Goal: Task Accomplishment & Management: Complete application form

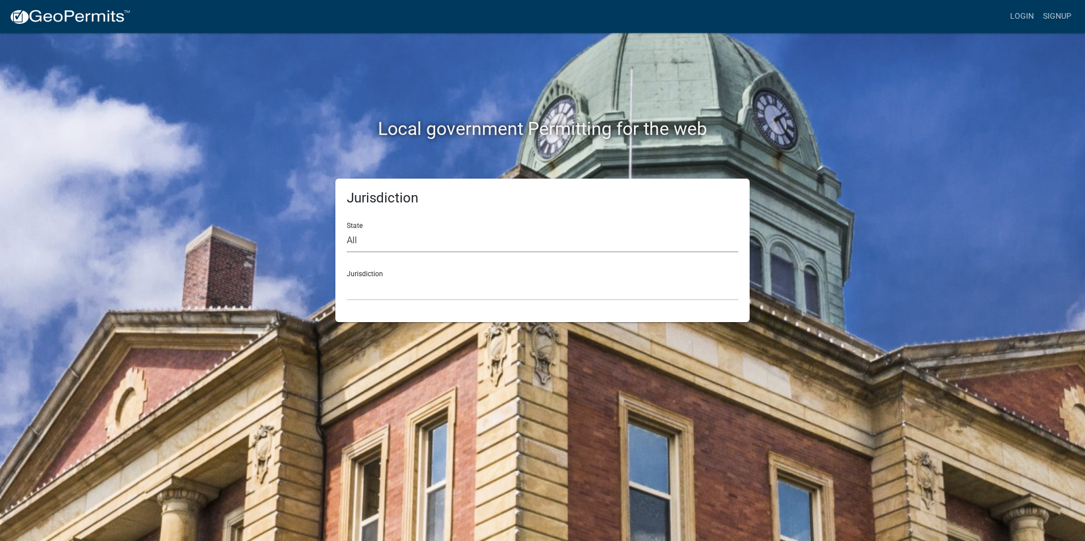
click at [374, 240] on select "All [US_STATE] [US_STATE] [US_STATE] [US_STATE] [US_STATE] [US_STATE] [US_STATE…" at bounding box center [542, 240] width 391 height 23
select select "[US_STATE]"
click at [347, 229] on select "All [US_STATE] [US_STATE] [US_STATE] [US_STATE] [US_STATE] [US_STATE] [US_STATE…" at bounding box center [542, 240] width 391 height 23
click at [427, 280] on select "City of [GEOGRAPHIC_DATA], [US_STATE] City of [GEOGRAPHIC_DATA], [US_STATE] Cit…" at bounding box center [542, 288] width 391 height 23
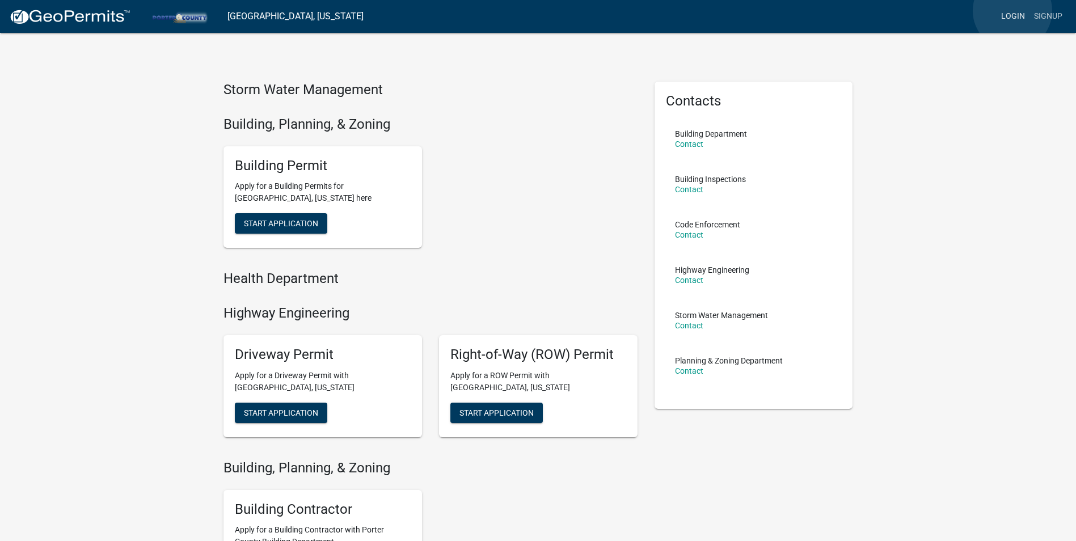
click at [1013, 11] on link "Login" at bounding box center [1013, 17] width 33 height 22
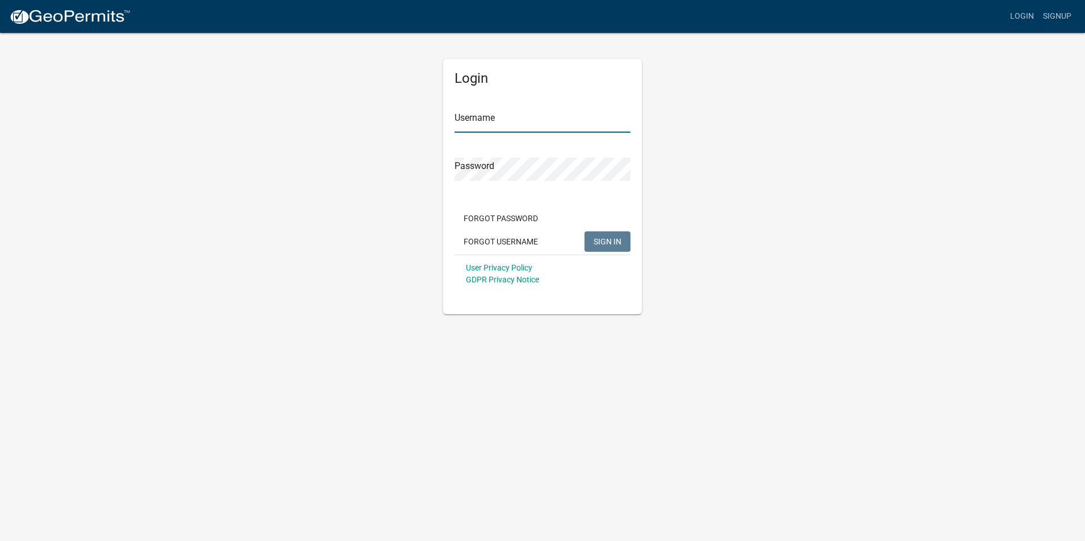
type input "FMartin"
click at [627, 241] on button "SIGN IN" at bounding box center [607, 241] width 46 height 20
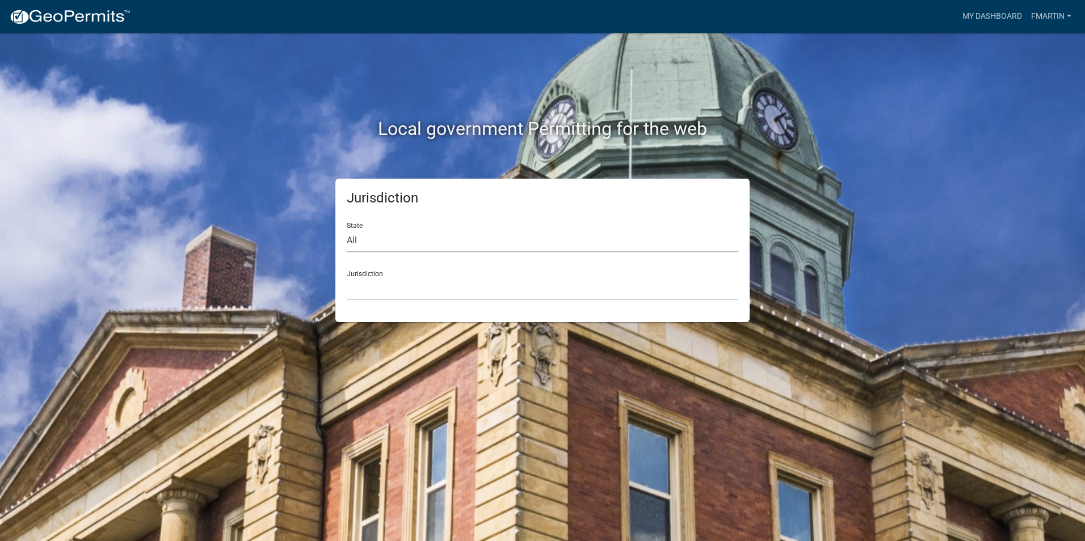
click at [394, 241] on select "All [US_STATE] [US_STATE] [US_STATE] [US_STATE] [US_STATE] [US_STATE] [US_STATE…" at bounding box center [542, 240] width 391 height 23
select select "[US_STATE]"
click at [347, 229] on select "All [US_STATE] [US_STATE] [US_STATE] [US_STATE] [US_STATE] [US_STATE] [US_STATE…" at bounding box center [542, 240] width 391 height 23
click at [415, 287] on select "City of [GEOGRAPHIC_DATA], [US_STATE] City of [GEOGRAPHIC_DATA], [US_STATE] Cit…" at bounding box center [542, 288] width 391 height 23
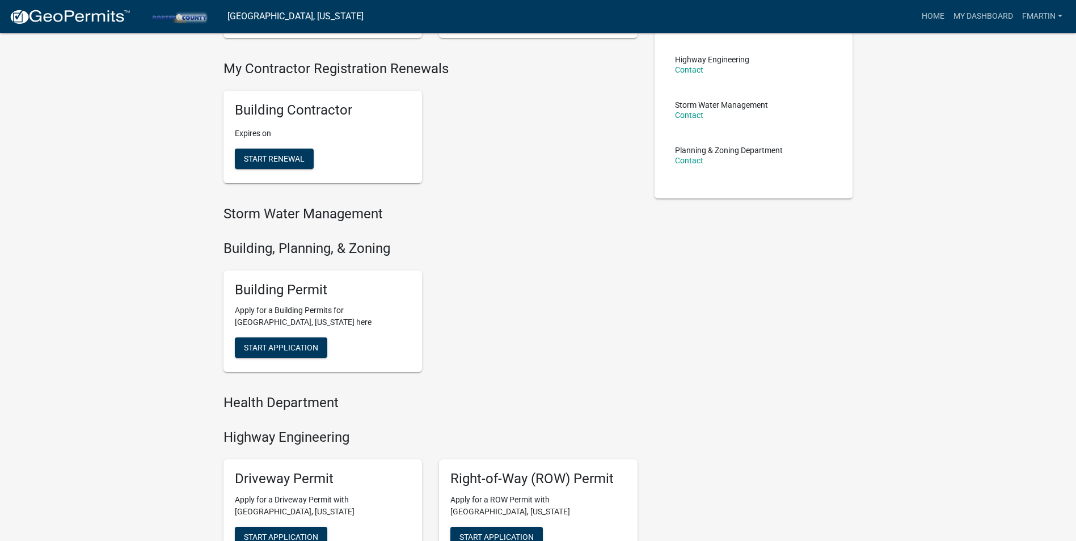
scroll to position [227, 0]
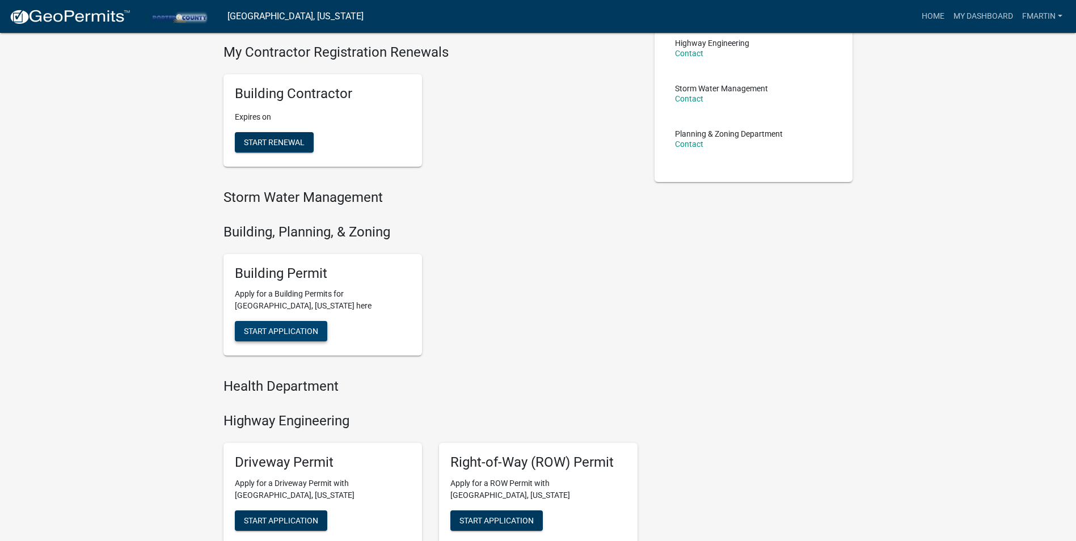
click at [283, 334] on span "Start Application" at bounding box center [281, 331] width 74 height 9
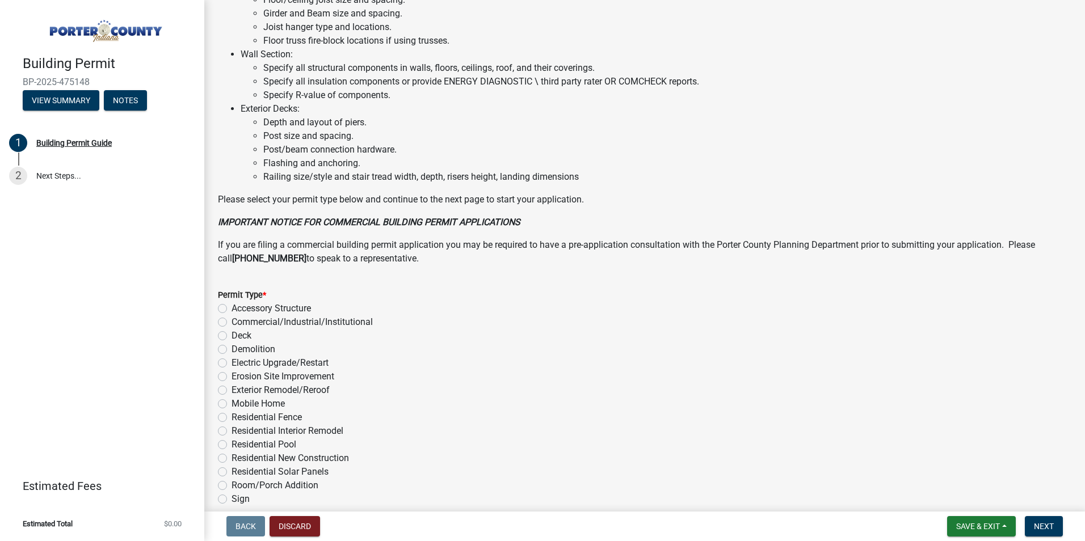
scroll to position [742, 0]
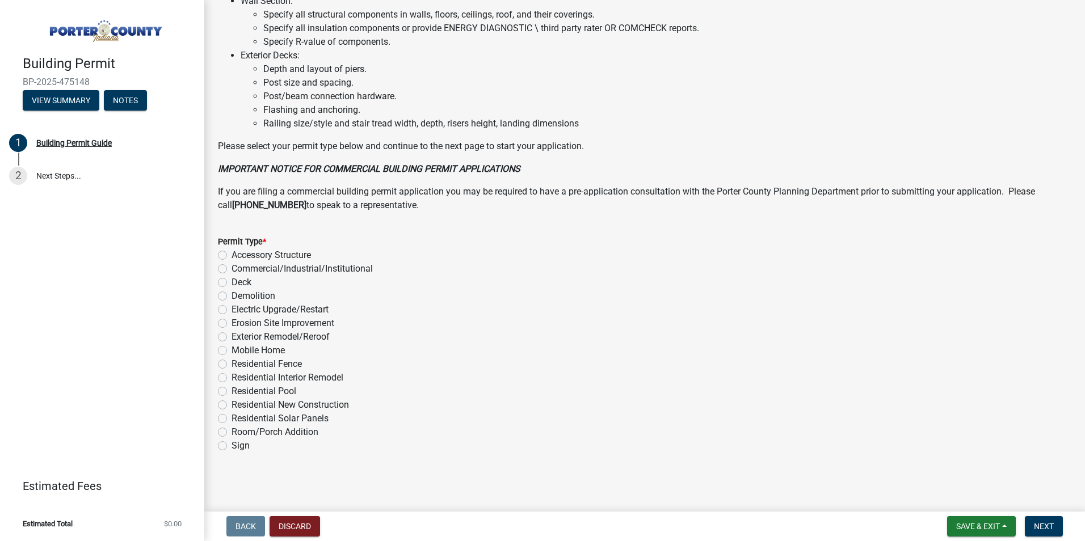
click at [275, 351] on label "Mobile Home" at bounding box center [257, 351] width 53 height 14
click at [239, 351] on input "Mobile Home" at bounding box center [234, 347] width 7 height 7
radio input "true"
click at [1042, 524] on span "Next" at bounding box center [1044, 526] width 20 height 9
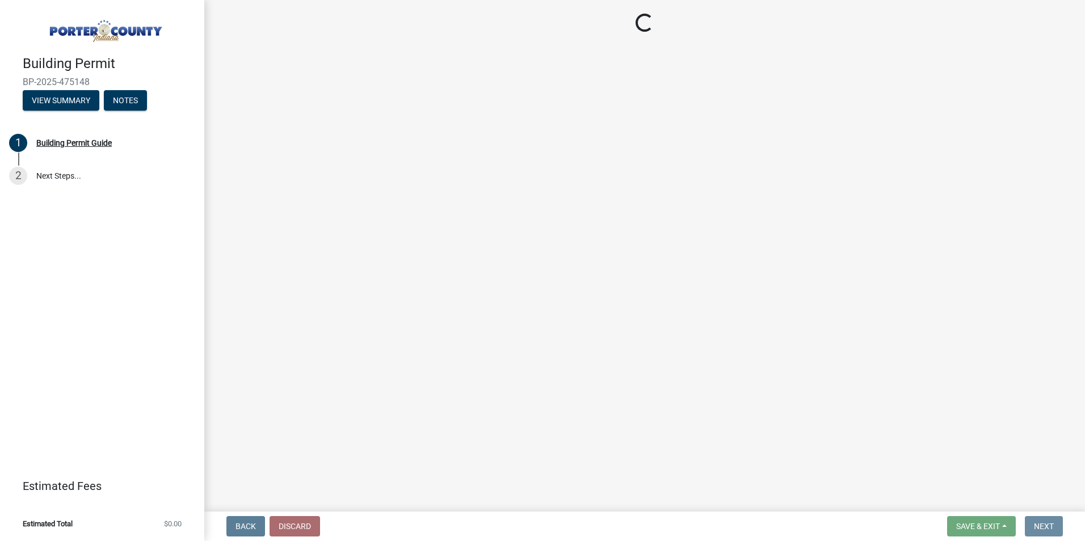
scroll to position [0, 0]
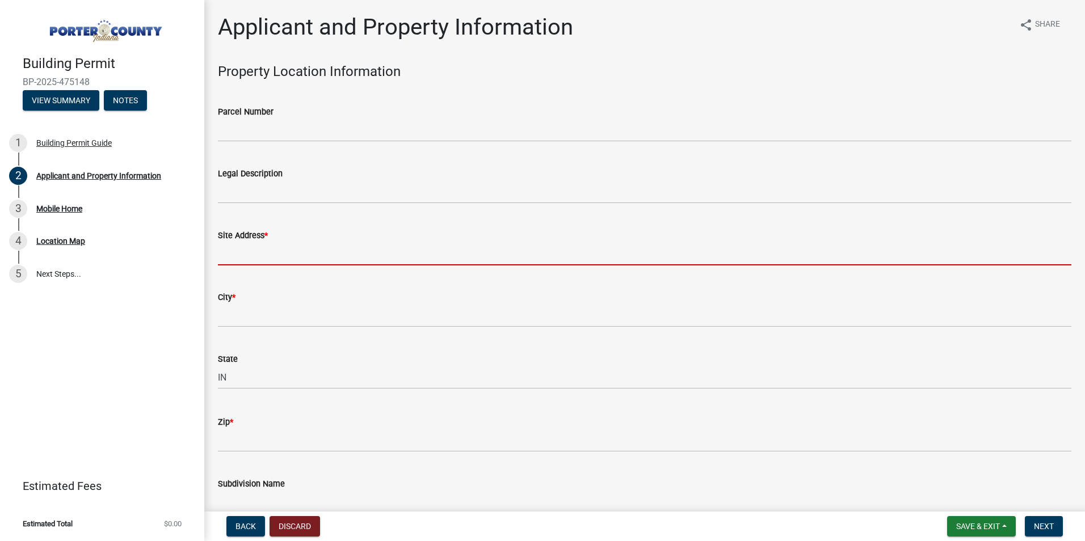
click at [288, 259] on input "Site Address *" at bounding box center [644, 253] width 853 height 23
click at [262, 248] on input "Site Address *" at bounding box center [644, 253] width 853 height 23
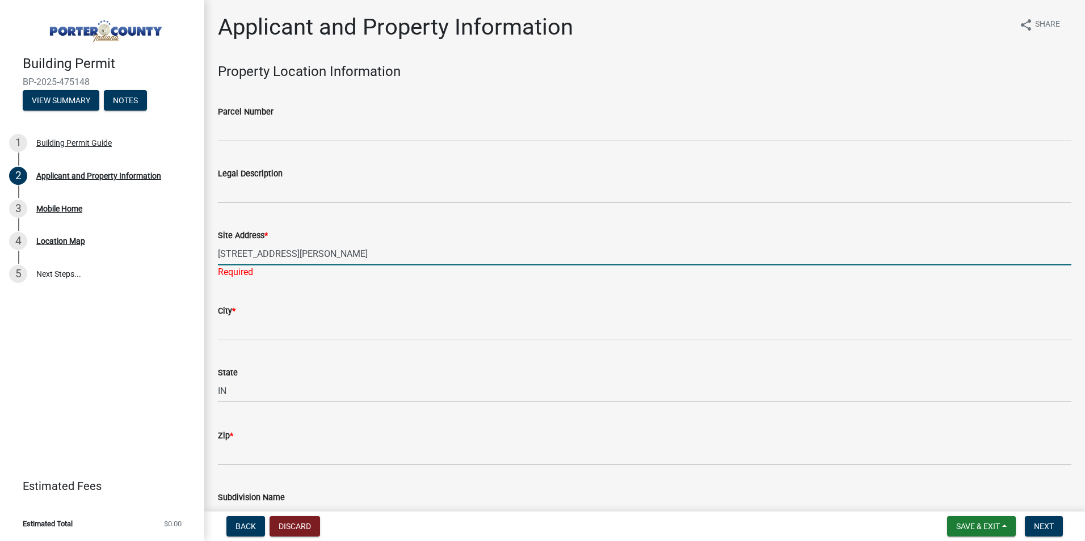
type input "[STREET_ADDRESS][PERSON_NAME]"
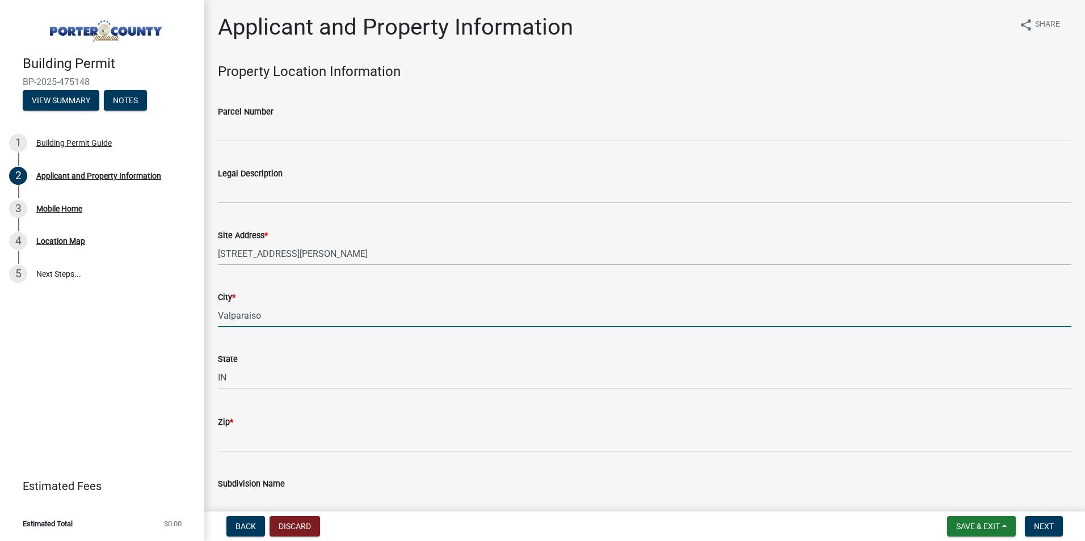
type input "Valparaiso"
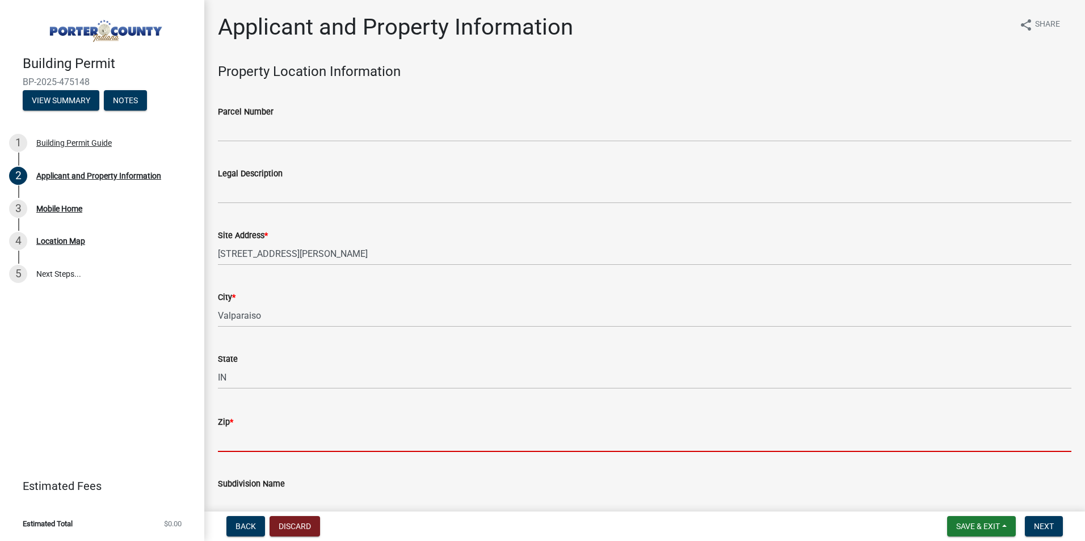
click at [269, 445] on input "Zip *" at bounding box center [644, 440] width 853 height 23
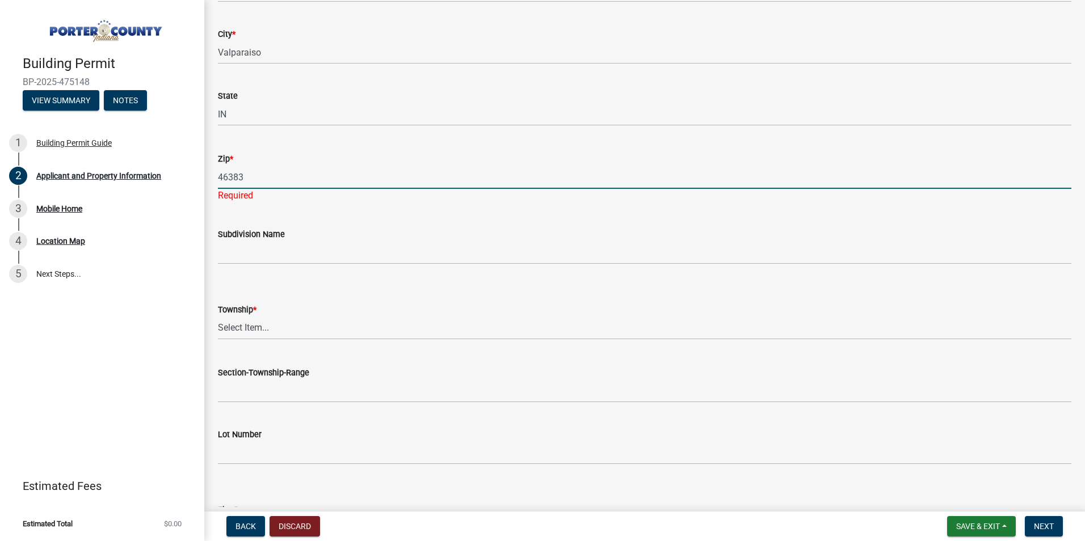
scroll to position [284, 0]
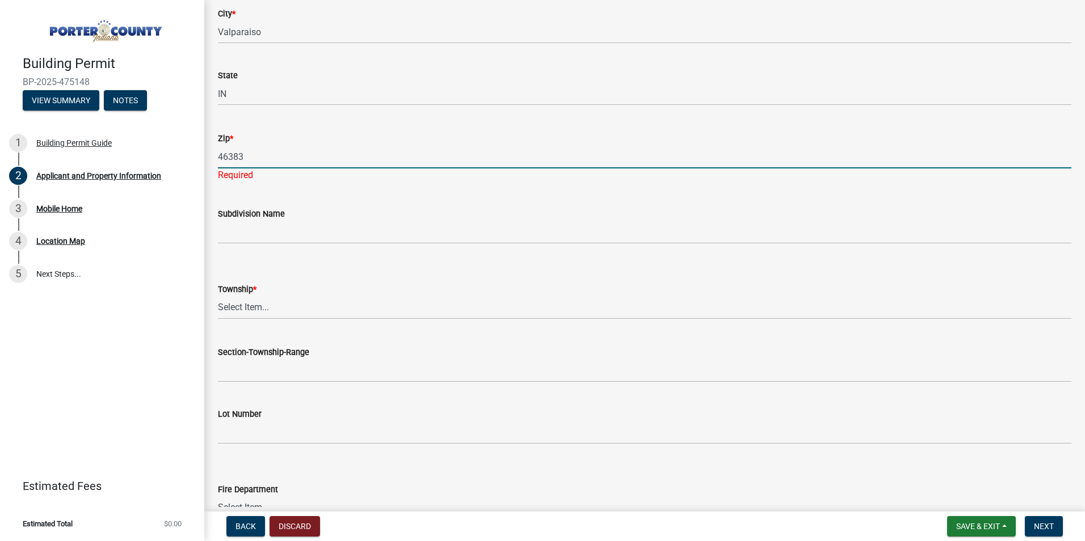
type input "46383"
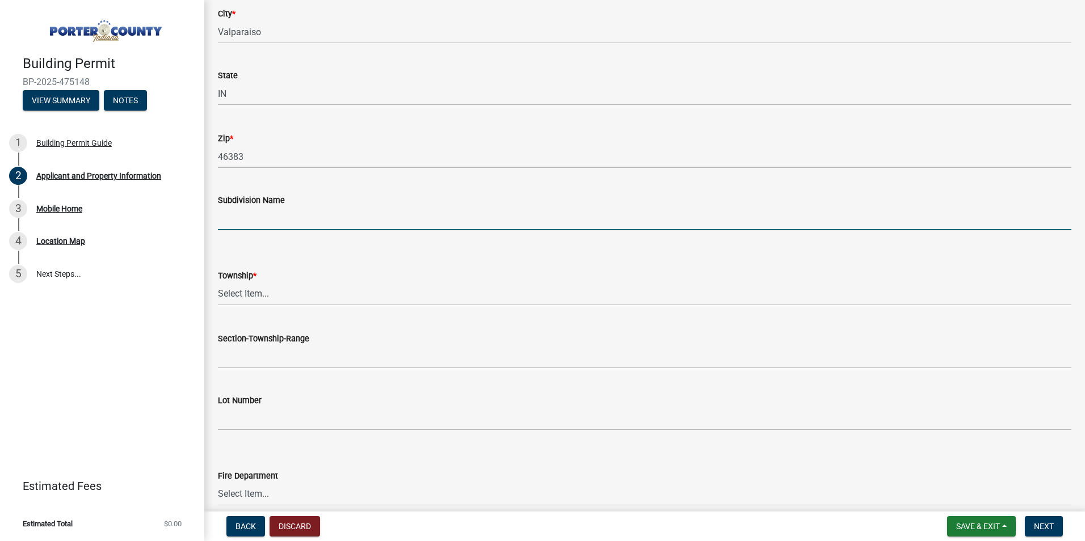
click at [313, 238] on wm-data-entity-input "Subdivision Name" at bounding box center [644, 209] width 853 height 62
type input "[GEOGRAPHIC_DATA]"
click at [289, 294] on select "Select Item... [PERSON_NAME][GEOGRAPHIC_DATA] [PERSON_NAME][GEOGRAPHIC_DATA] [G…" at bounding box center [644, 294] width 853 height 23
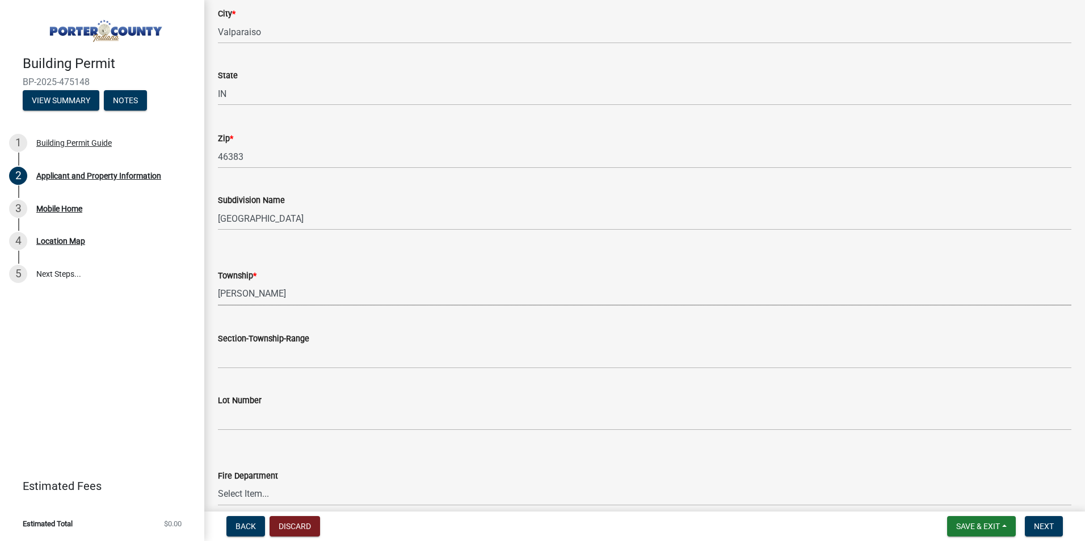
click at [218, 283] on select "Select Item... [PERSON_NAME][GEOGRAPHIC_DATA] [PERSON_NAME][GEOGRAPHIC_DATA] [G…" at bounding box center [644, 294] width 853 height 23
select select "eebc071e-620a-4db8-83e9-cb6b194c67e9"
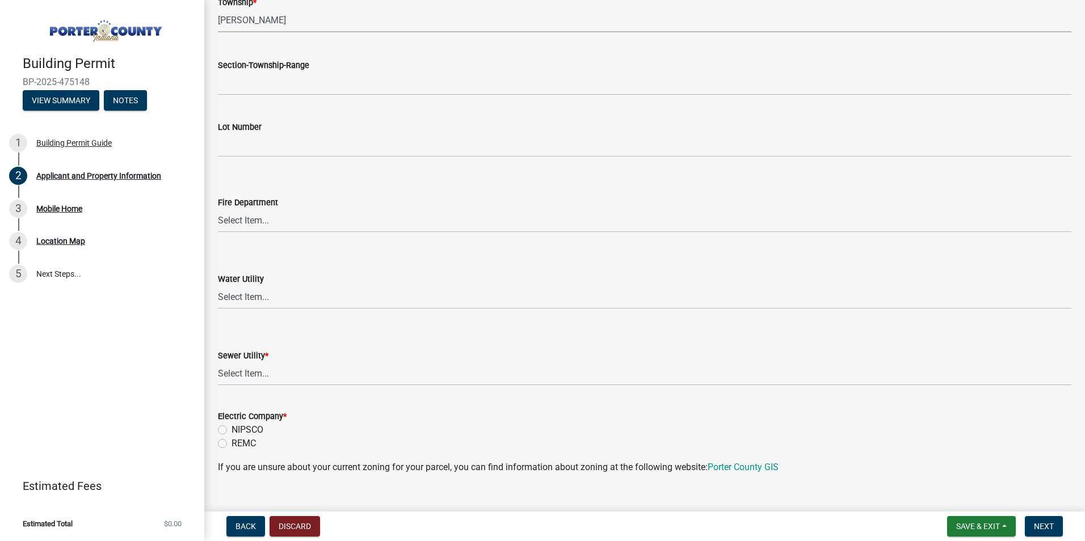
scroll to position [567, 0]
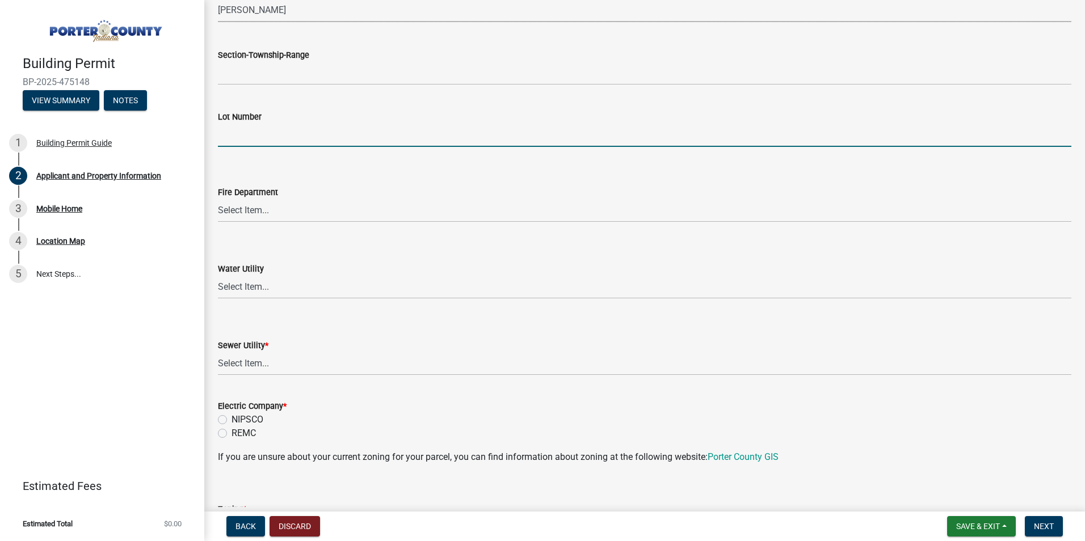
click at [318, 132] on input "Lot Number" at bounding box center [644, 135] width 853 height 23
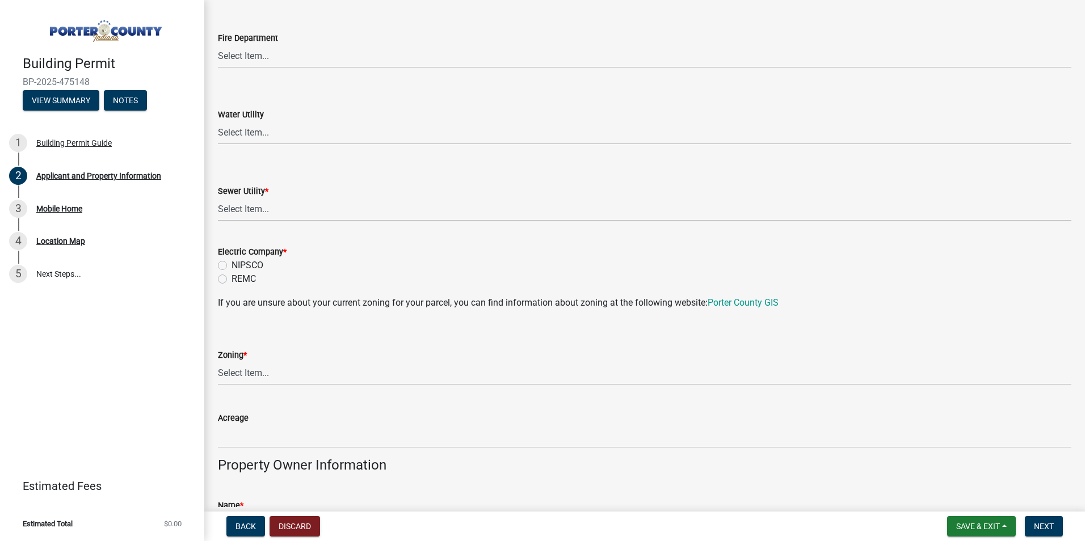
scroll to position [737, 0]
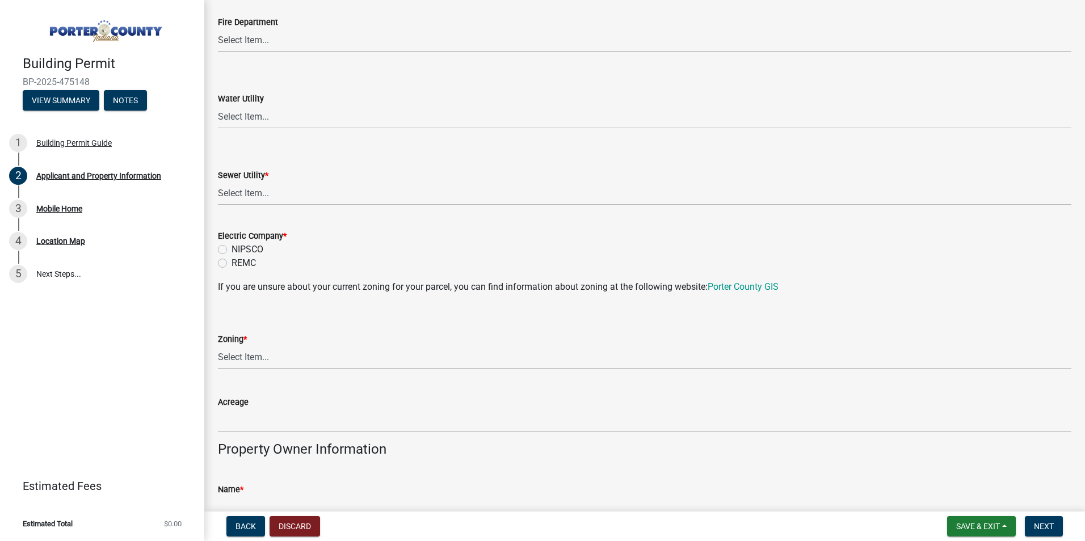
type input "146"
click at [309, 195] on select "Select Item... Aqua [US_STATE] Inc Damon Run Falling Waters Lake Eliza - LEACD …" at bounding box center [644, 193] width 853 height 23
click at [218, 182] on select "Select Item... Aqua [US_STATE] Inc Damon Run Falling Waters Lake Eliza - LEACD …" at bounding box center [644, 193] width 853 height 23
select select "c796f995-08fe-487b-a20e-70ab553361d3"
click at [237, 248] on label "NIPSCO" at bounding box center [247, 250] width 32 height 14
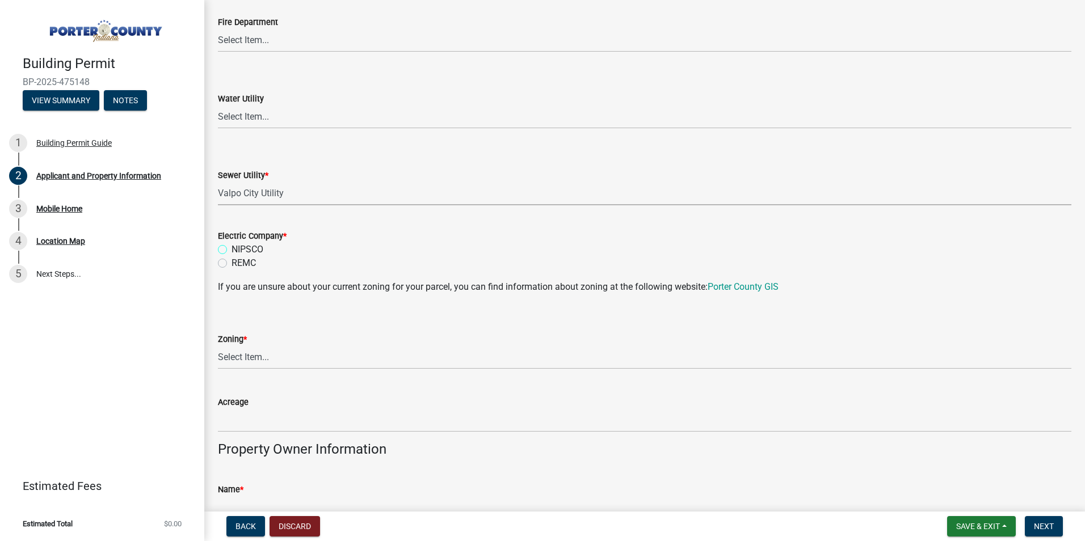
click at [237, 248] on input "NIPSCO" at bounding box center [234, 246] width 7 height 7
radio input "true"
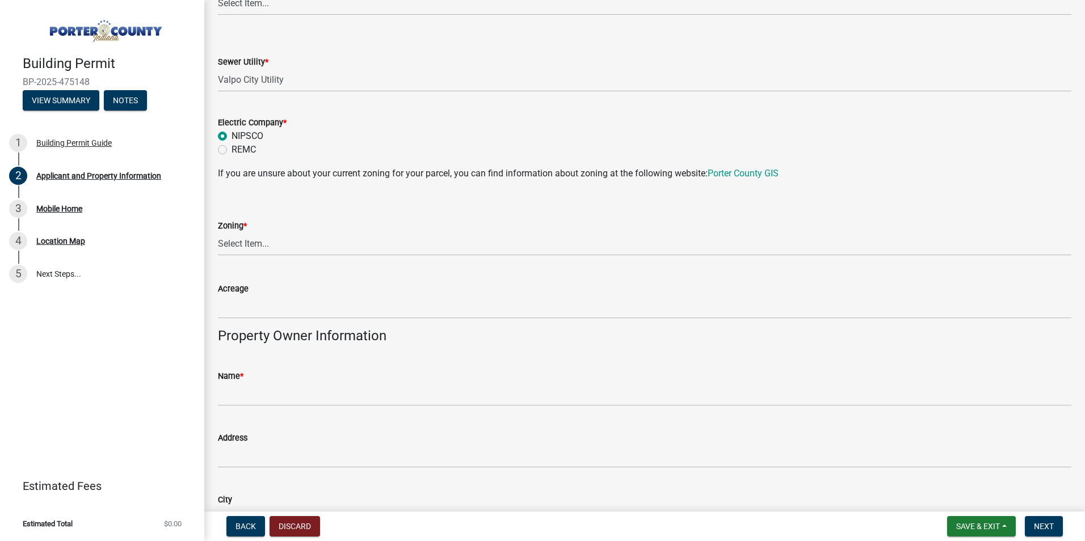
scroll to position [908, 0]
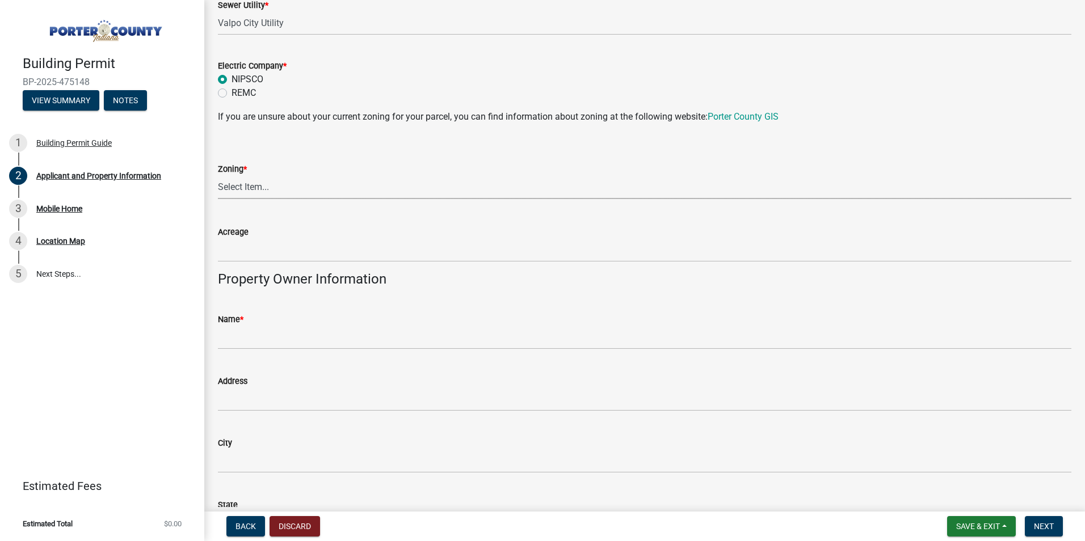
click at [288, 188] on select "Select Item... A1 A2 CH CM CN I1 I2 I3 IN MP OT P1 P2 PUD R1 R2 R3 R4 RL RR" at bounding box center [644, 187] width 853 height 23
click at [729, 118] on link "Porter County GIS" at bounding box center [742, 116] width 71 height 11
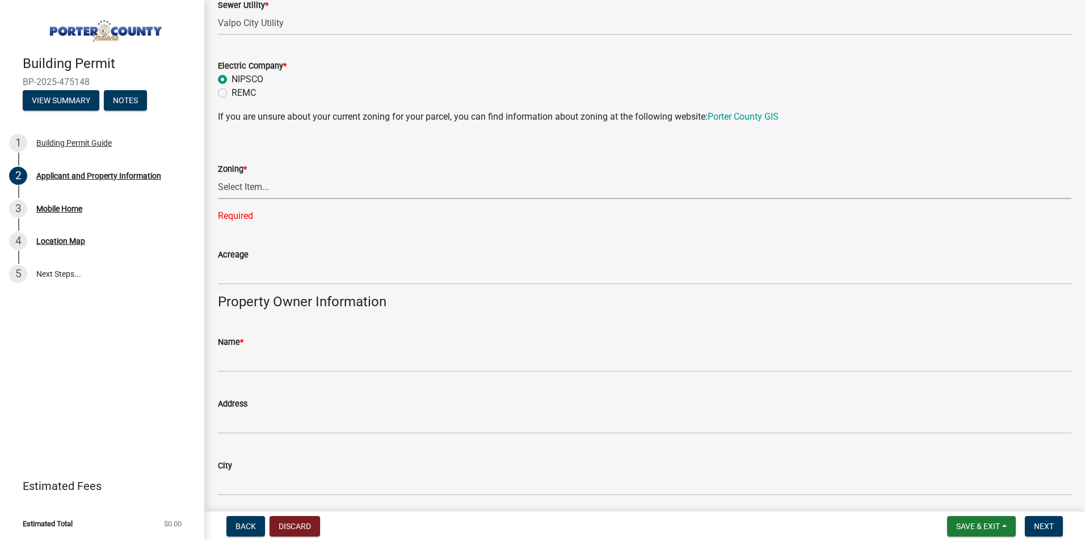
click at [276, 188] on select "Select Item... A1 A2 CH CM CN I1 I2 I3 IN MP OT P1 P2 PUD R1 R2 R3 R4 RL RR" at bounding box center [644, 187] width 853 height 23
click at [311, 193] on select "Select Item... A1 A2 CH CM CN I1 I2 I3 IN MP OT P1 P2 PUD R1 R2 R3 R4 RL RR" at bounding box center [644, 187] width 853 height 23
click at [218, 176] on select "Select Item... A1 A2 CH CM CN I1 I2 I3 IN MP OT P1 P2 PUD R1 R2 R3 R4 RL RR" at bounding box center [644, 187] width 853 height 23
select select "3f2df8a6-9015-4455-96ac-4843375ad2c5"
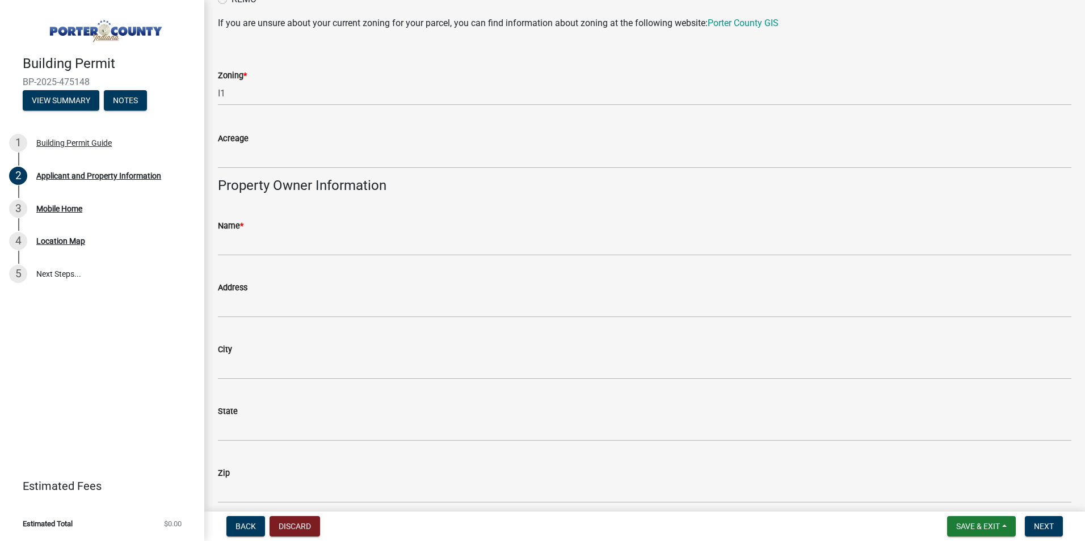
scroll to position [1021, 0]
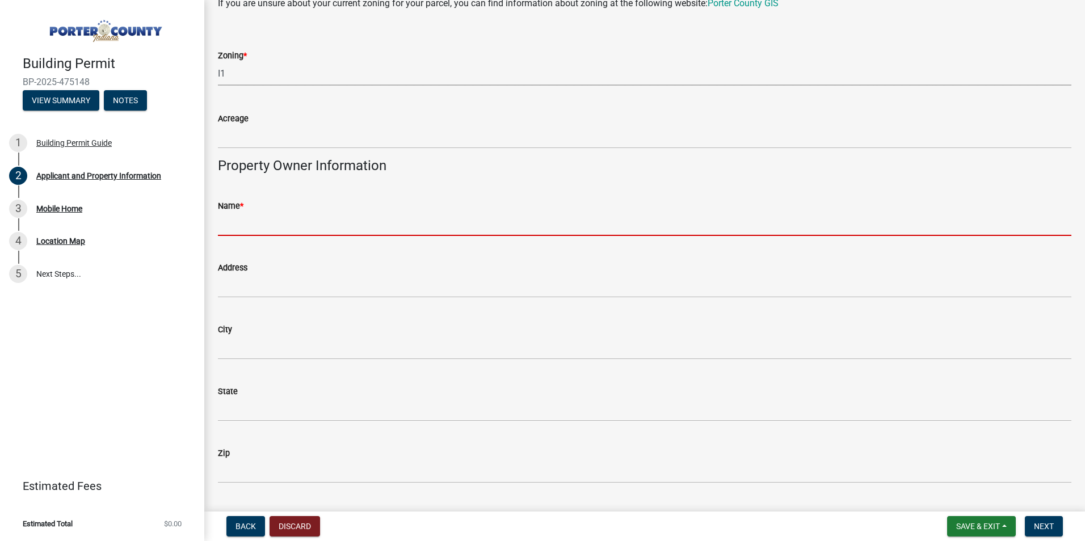
click at [270, 234] on input "Name *" at bounding box center [644, 224] width 853 height 23
click at [300, 217] on input "Name *" at bounding box center [644, 224] width 853 height 23
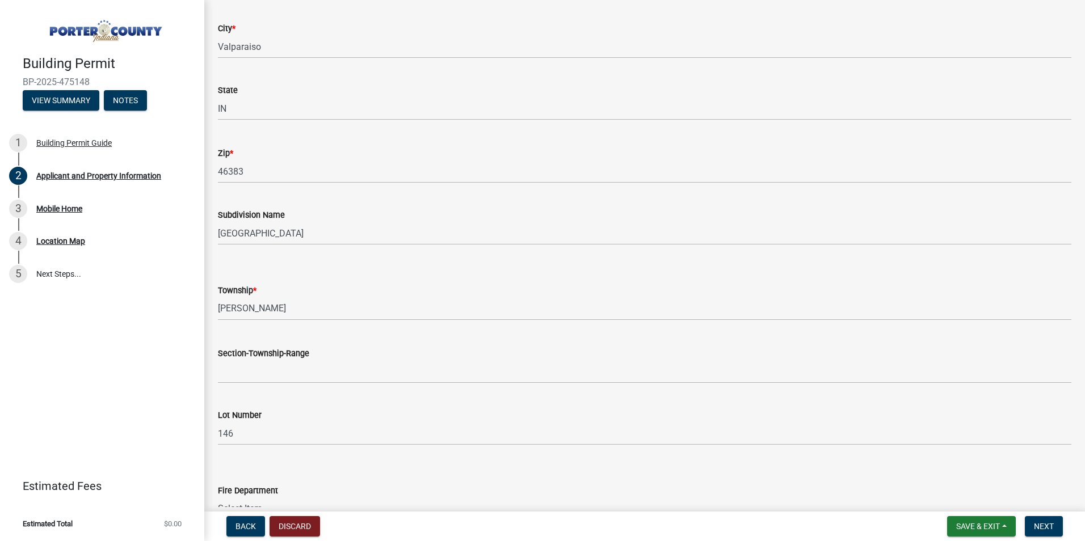
scroll to position [397, 0]
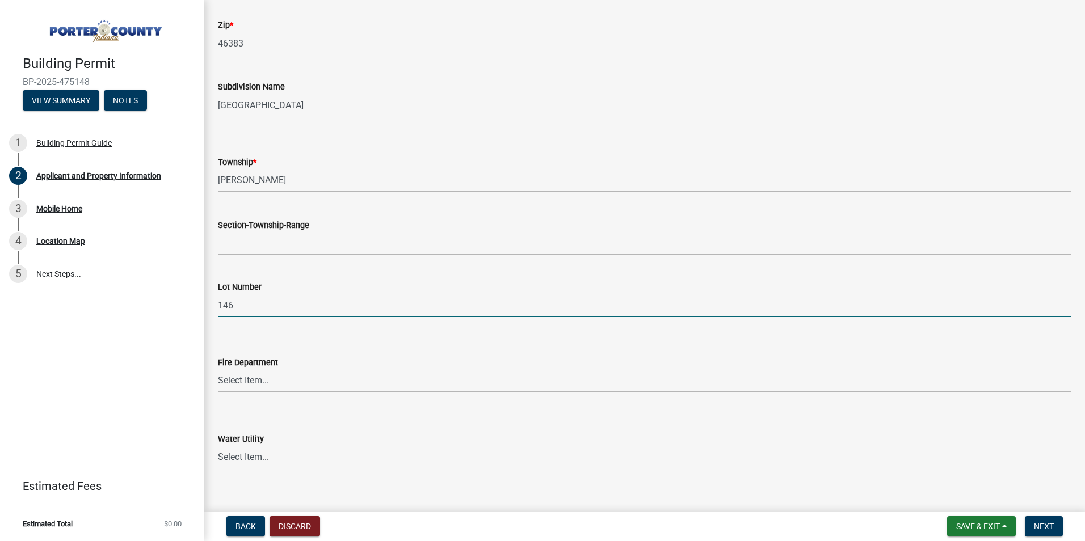
drag, startPoint x: 250, startPoint y: 308, endPoint x: 207, endPoint y: 300, distance: 43.4
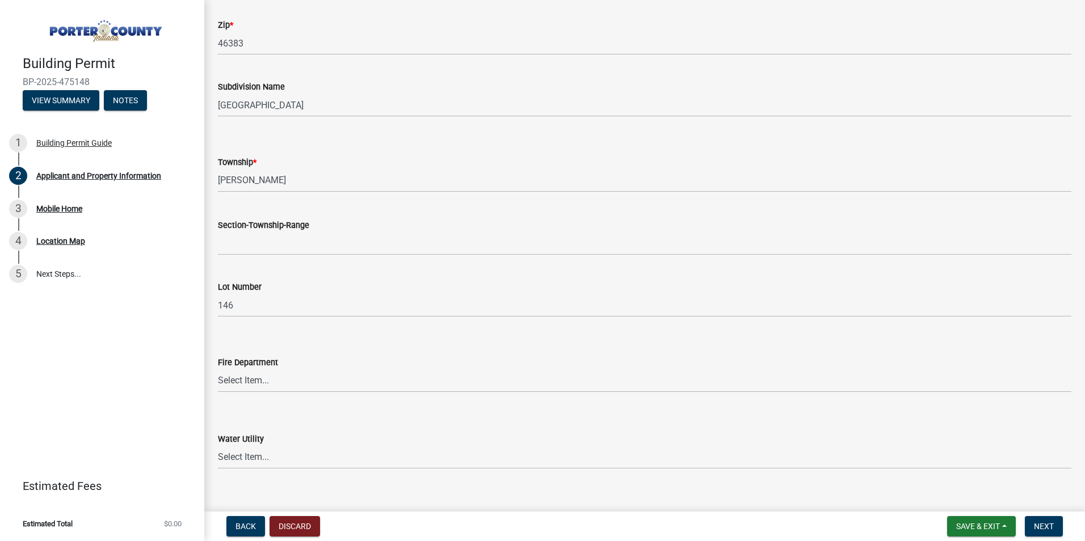
click at [272, 290] on div "Lot Number" at bounding box center [644, 287] width 853 height 14
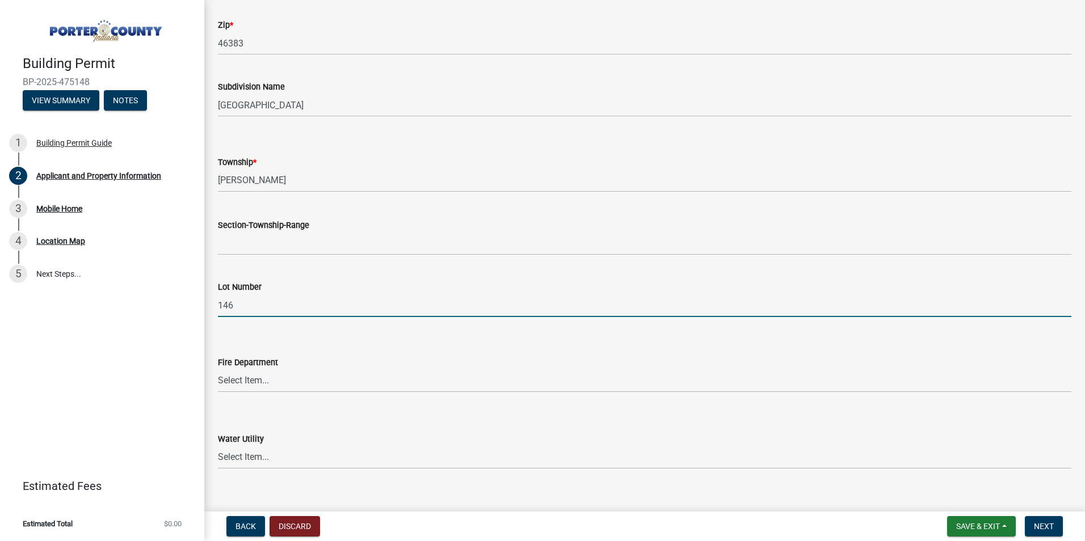
drag, startPoint x: 251, startPoint y: 306, endPoint x: 201, endPoint y: 306, distance: 49.9
click at [201, 306] on div "Building Permit BP-2025-475148 View Summary Notes 1 Building Permit Guide 2 App…" at bounding box center [542, 270] width 1085 height 541
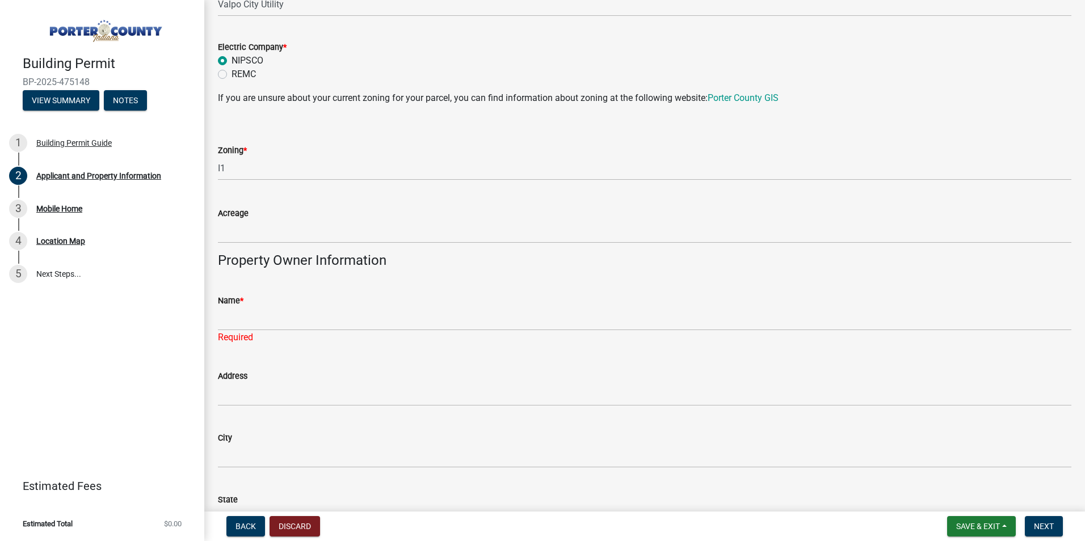
scroll to position [1078, 0]
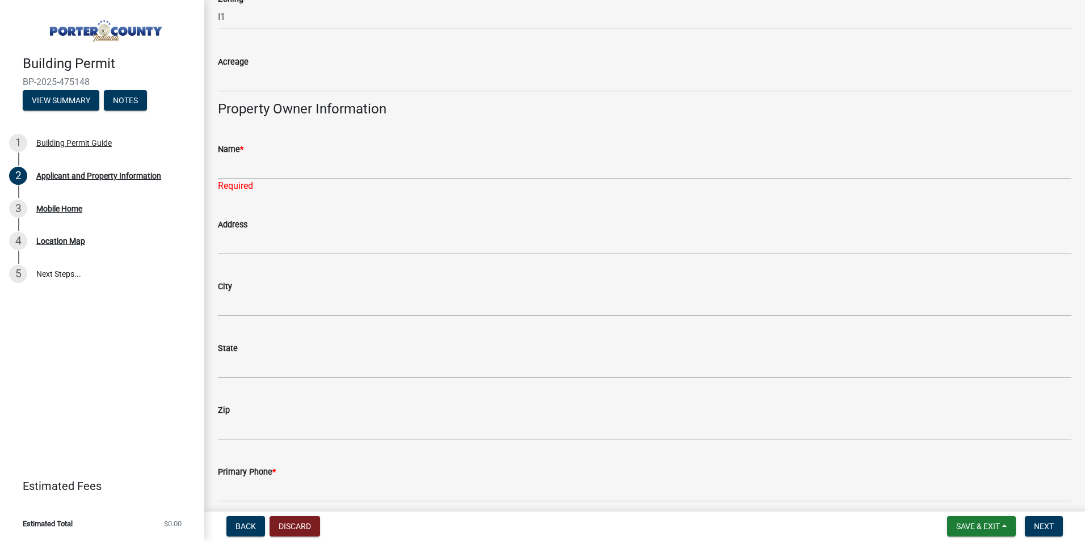
type input "34"
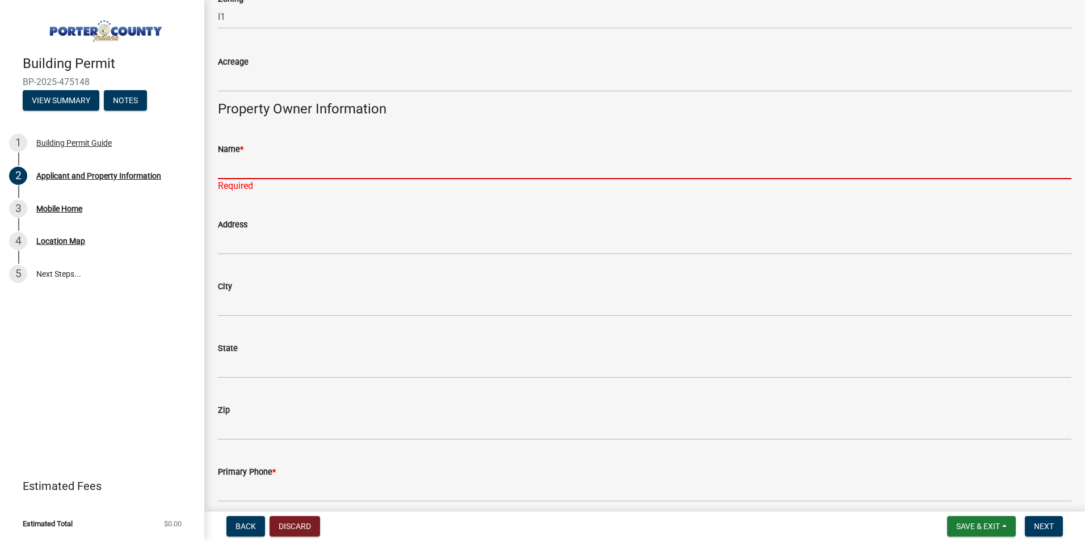
click at [324, 172] on input "Name *" at bounding box center [644, 167] width 853 height 23
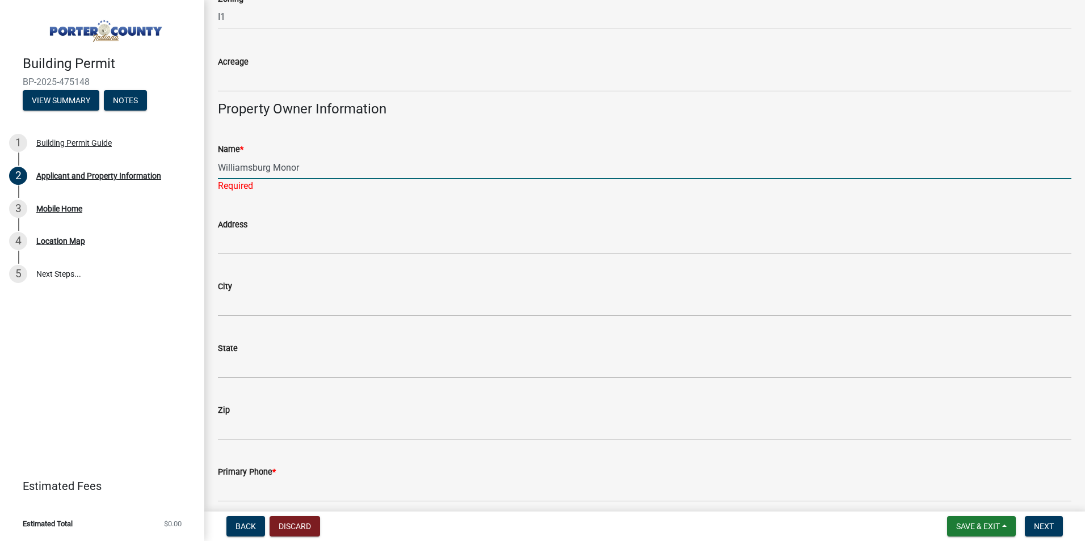
type input "Williamsburg Monor"
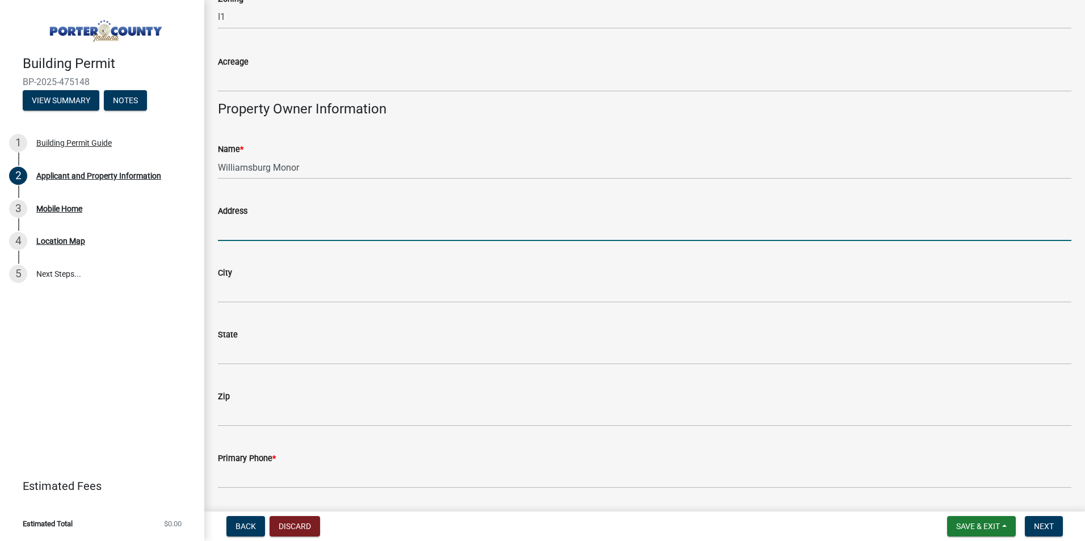
click at [301, 243] on wm-data-entity-input "Address" at bounding box center [644, 219] width 853 height 62
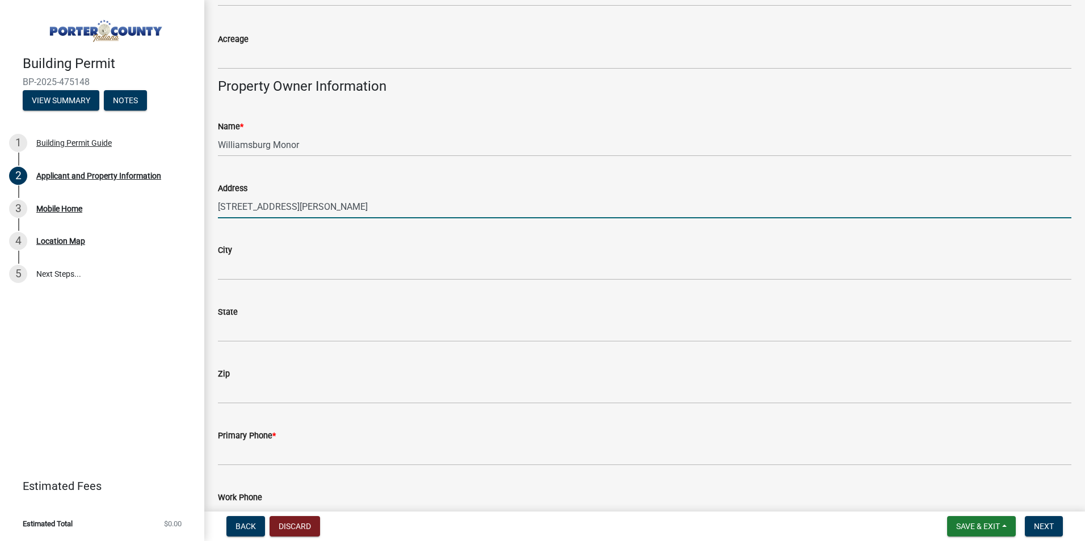
scroll to position [1135, 0]
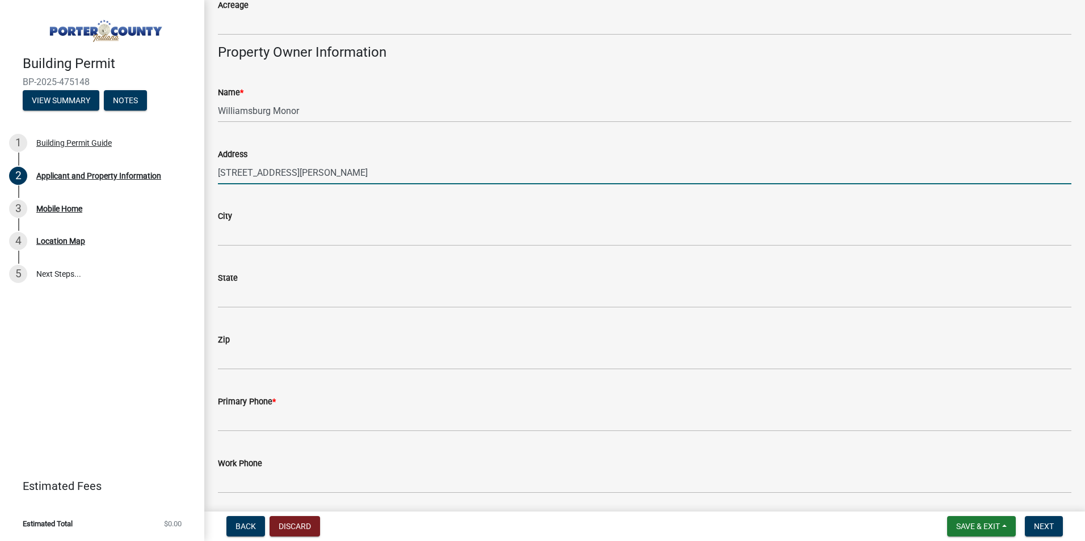
type input "[STREET_ADDRESS][PERSON_NAME]"
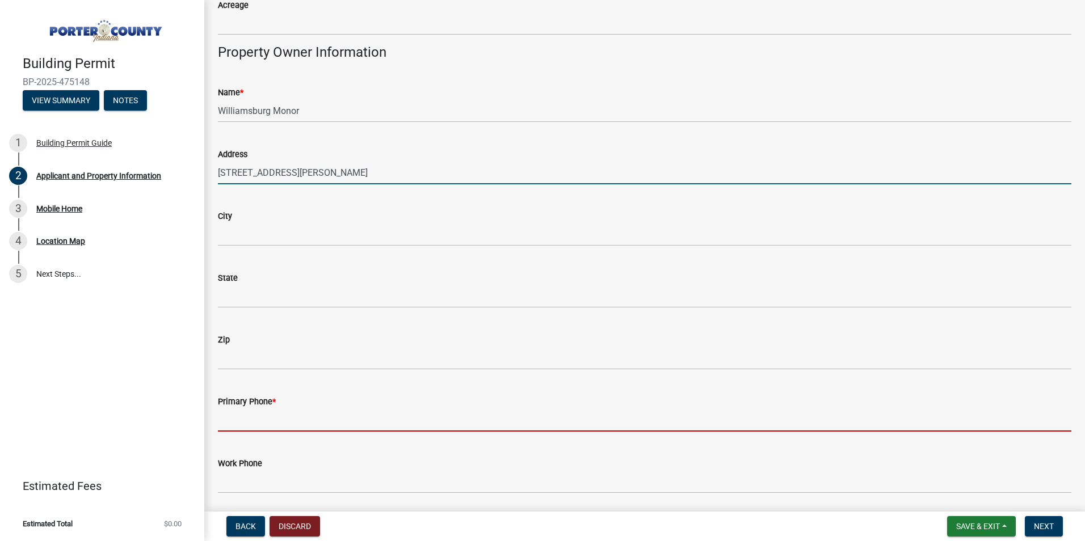
click at [288, 416] on input "Primary Phone *" at bounding box center [644, 419] width 853 height 23
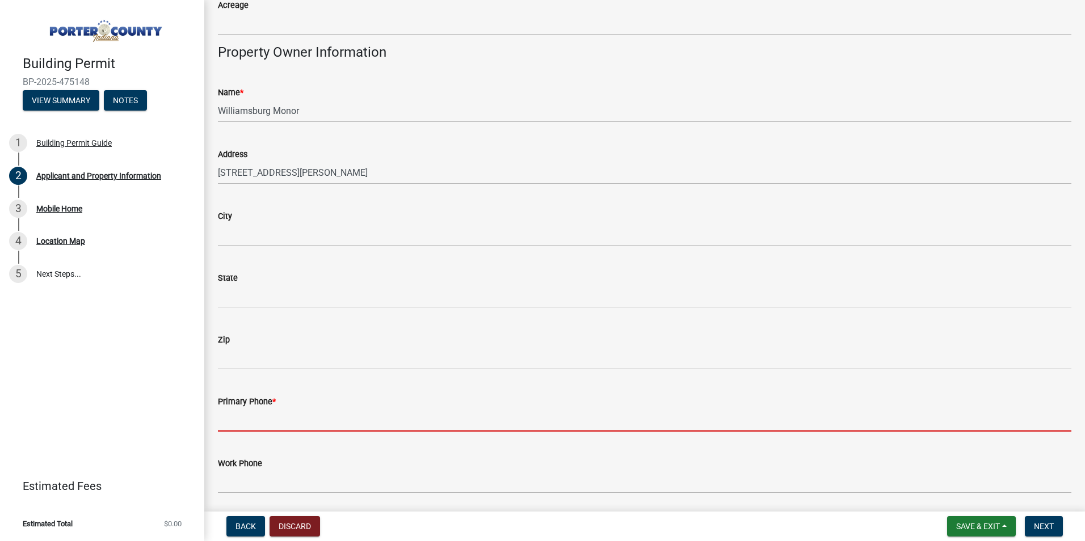
paste input "[PHONE_NUMBER]"
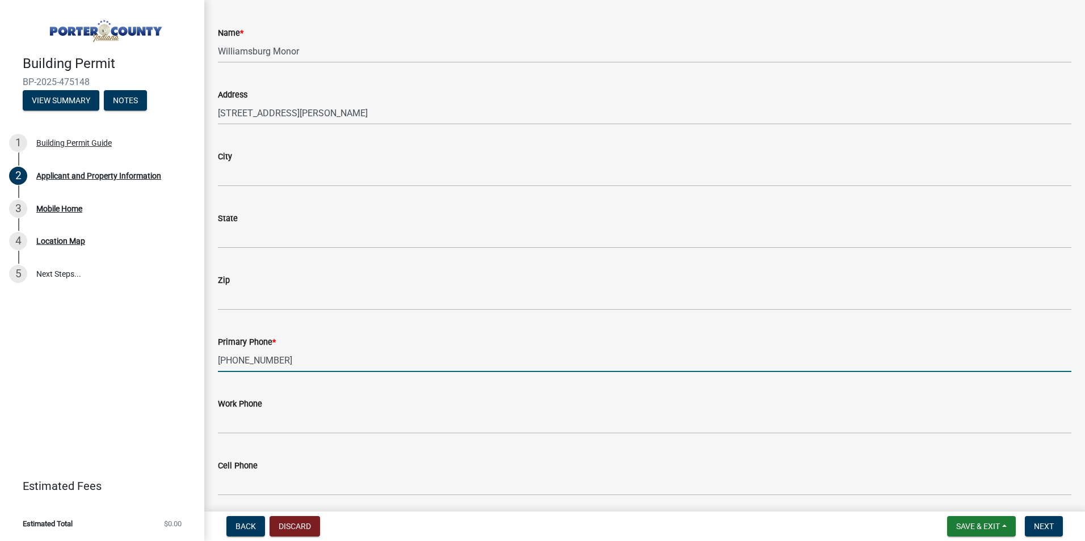
scroll to position [1361, 0]
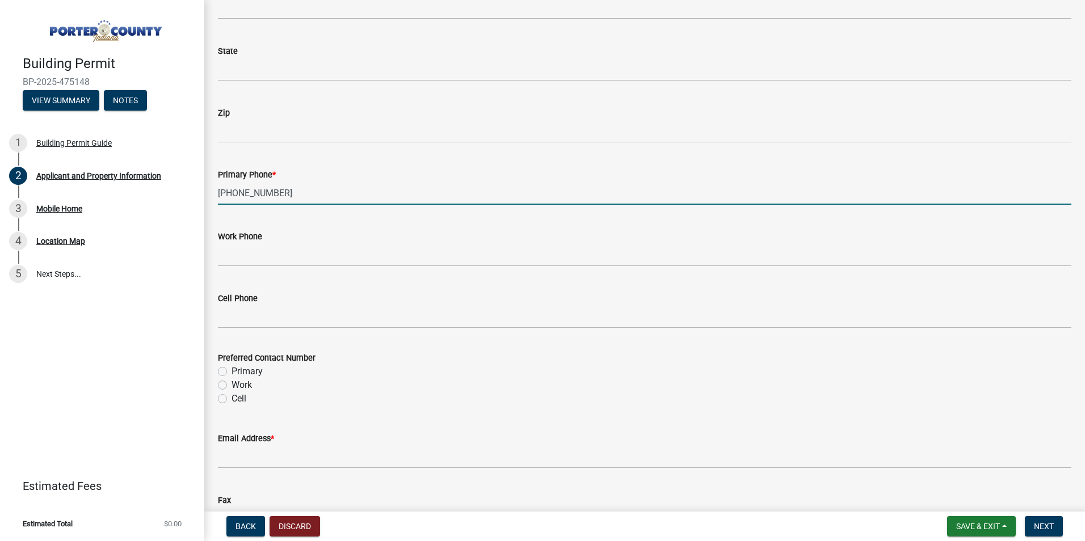
type input "[PHONE_NUMBER]"
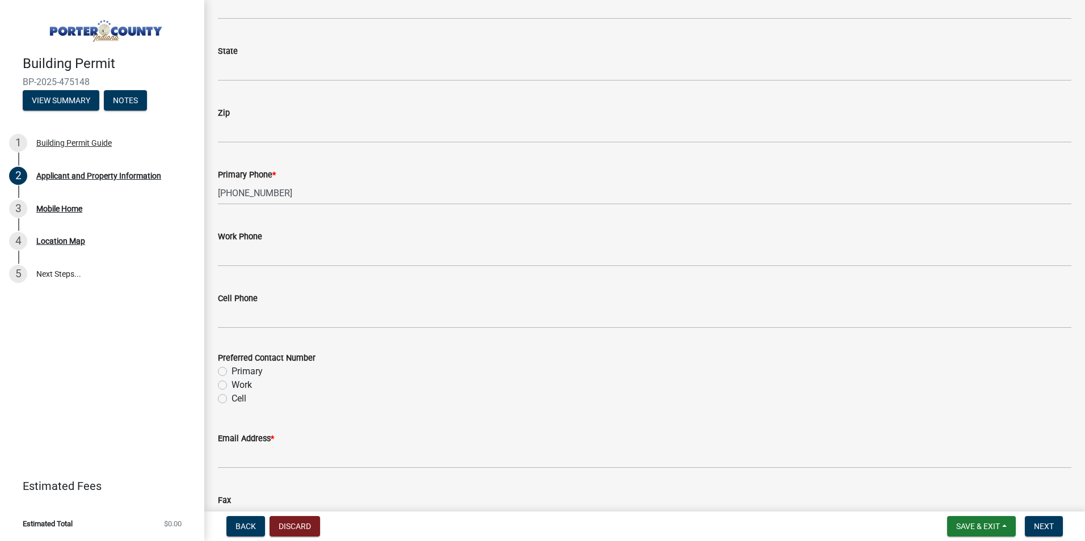
click at [242, 382] on label "Work" at bounding box center [241, 385] width 20 height 14
click at [239, 382] on input "Work" at bounding box center [234, 381] width 7 height 7
radio input "true"
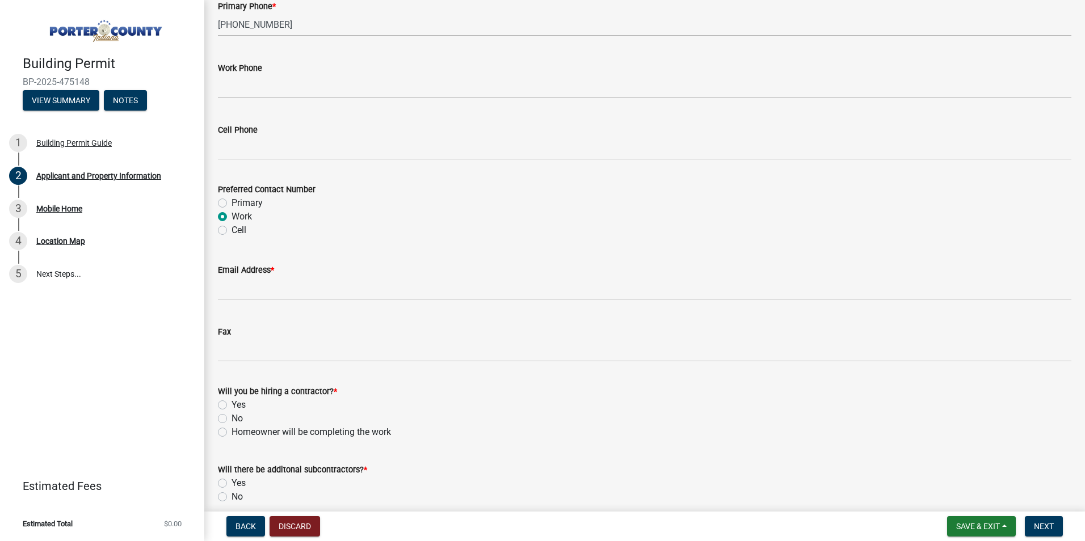
scroll to position [1532, 0]
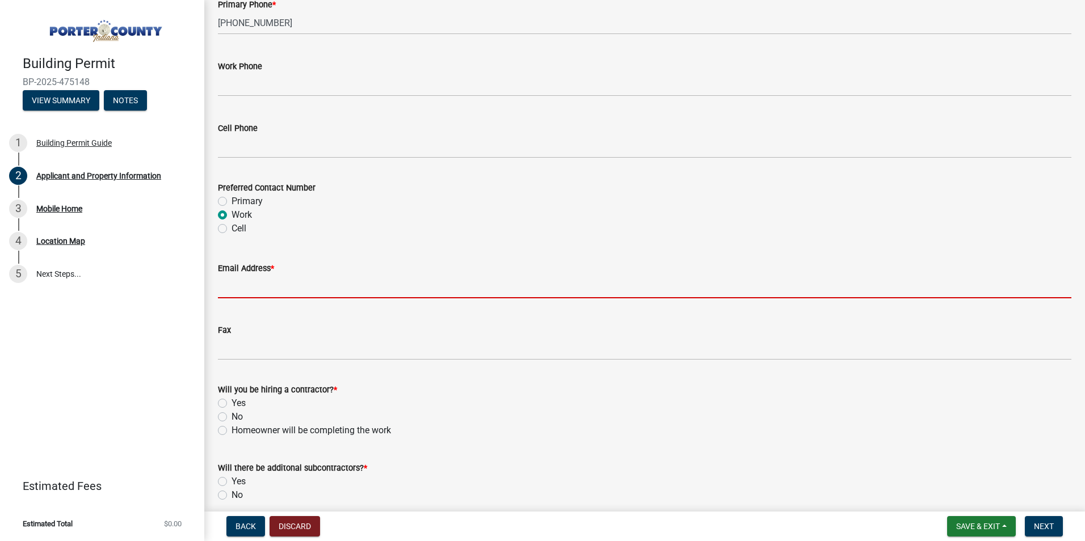
click at [312, 290] on input "Email Address *" at bounding box center [644, 286] width 853 height 23
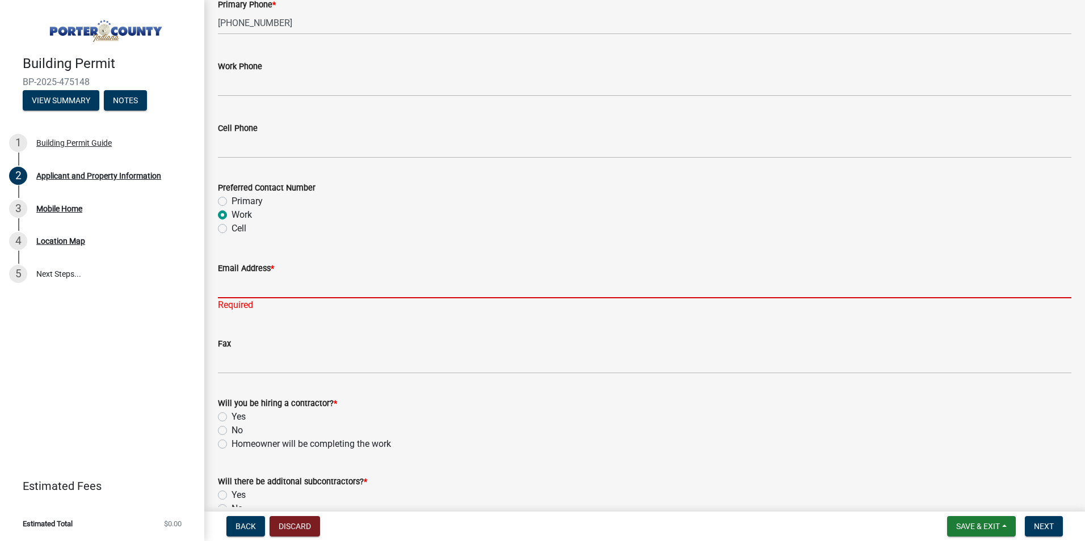
paste input ""[EMAIL_ADDRESS][DOMAIN_NAME]" <[EMAIL_ADDRESS][DOMAIN_NAME]>"
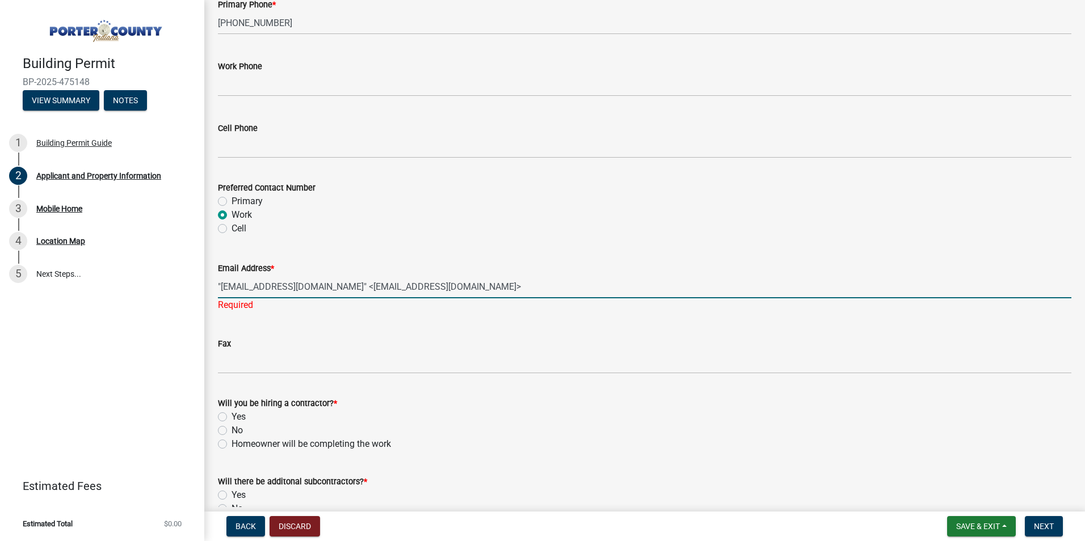
drag, startPoint x: 562, startPoint y: 288, endPoint x: 377, endPoint y: 289, distance: 185.5
click at [377, 289] on input ""[EMAIL_ADDRESS][DOMAIN_NAME]" <[EMAIL_ADDRESS][DOMAIN_NAME]>" at bounding box center [644, 286] width 853 height 23
click at [221, 286] on input ""[EMAIL_ADDRESS][DOMAIN_NAME]" at bounding box center [644, 286] width 853 height 23
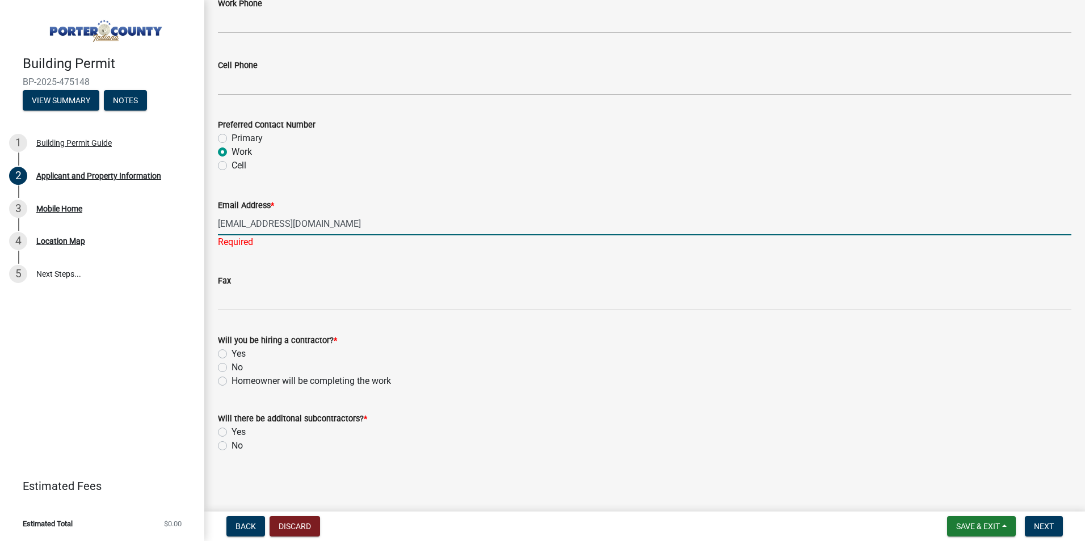
type input "[EMAIL_ADDRESS][DOMAIN_NAME]"
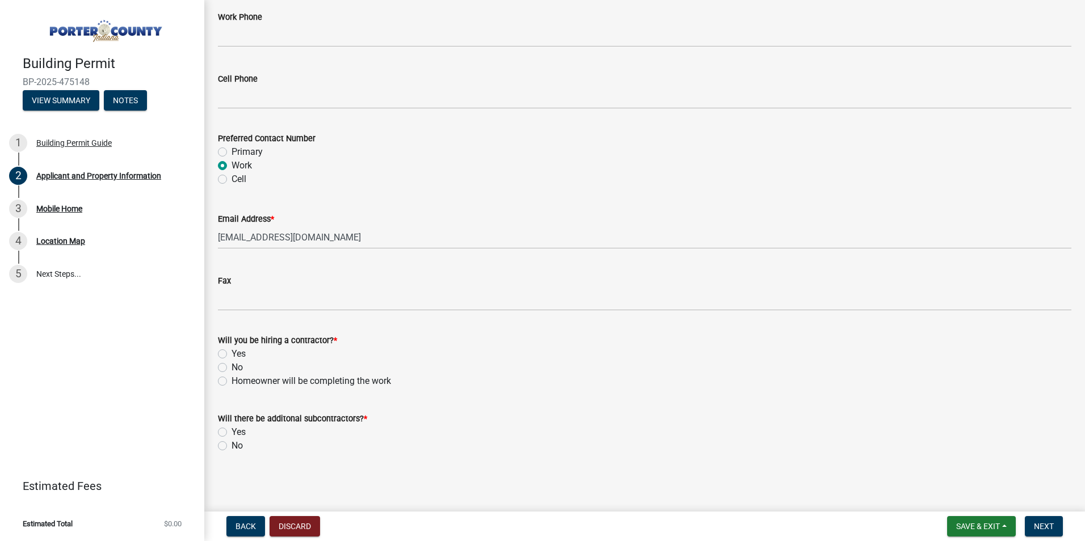
scroll to position [1581, 0]
click at [231, 353] on label "Yes" at bounding box center [238, 354] width 14 height 14
click at [231, 353] on input "Yes" at bounding box center [234, 350] width 7 height 7
radio input "true"
click at [230, 446] on div "No" at bounding box center [644, 446] width 853 height 14
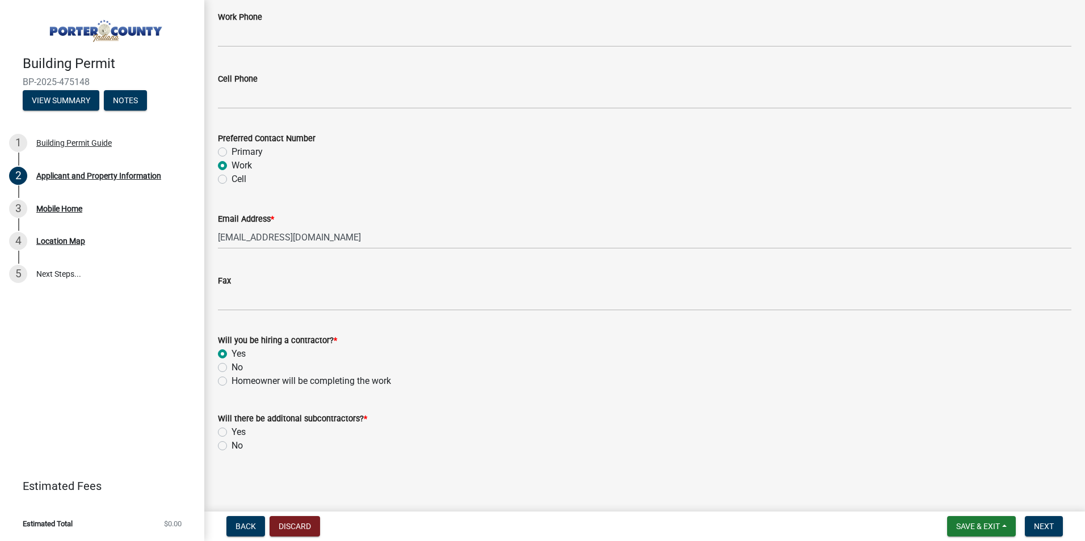
click at [231, 448] on label "No" at bounding box center [236, 446] width 11 height 14
click at [231, 446] on input "No" at bounding box center [234, 442] width 7 height 7
radio input "true"
click at [1057, 528] on button "Next" at bounding box center [1043, 526] width 38 height 20
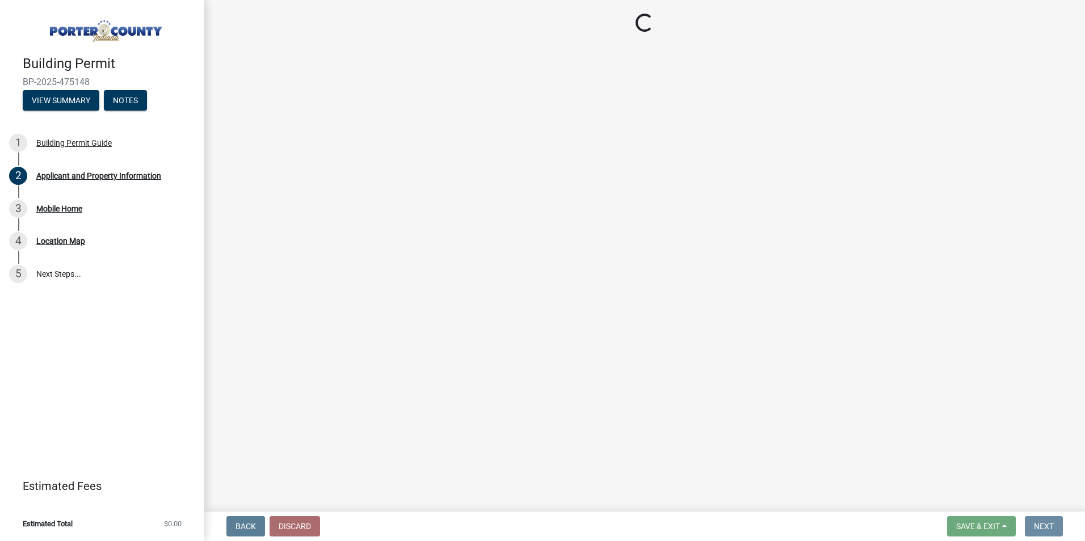
scroll to position [0, 0]
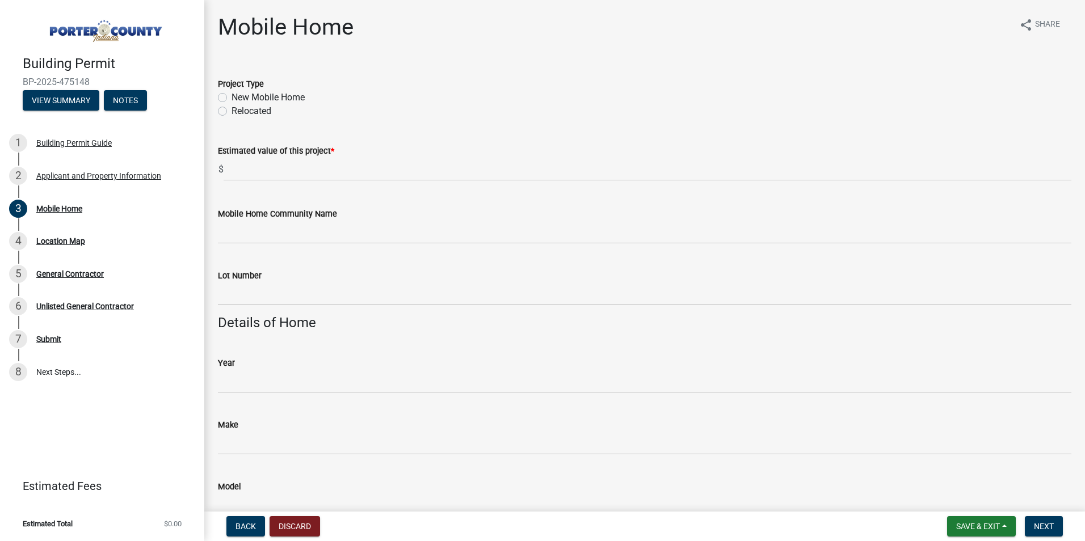
click at [262, 93] on label "New Mobile Home" at bounding box center [267, 98] width 73 height 14
click at [239, 93] on input "New Mobile Home" at bounding box center [234, 94] width 7 height 7
radio input "true"
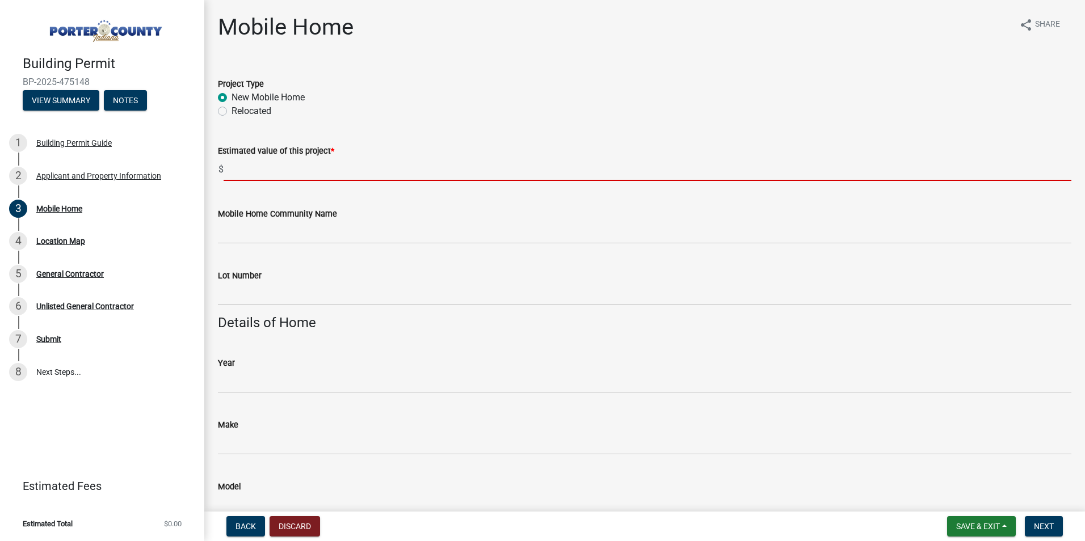
click at [282, 171] on input "text" at bounding box center [648, 169] width 848 height 23
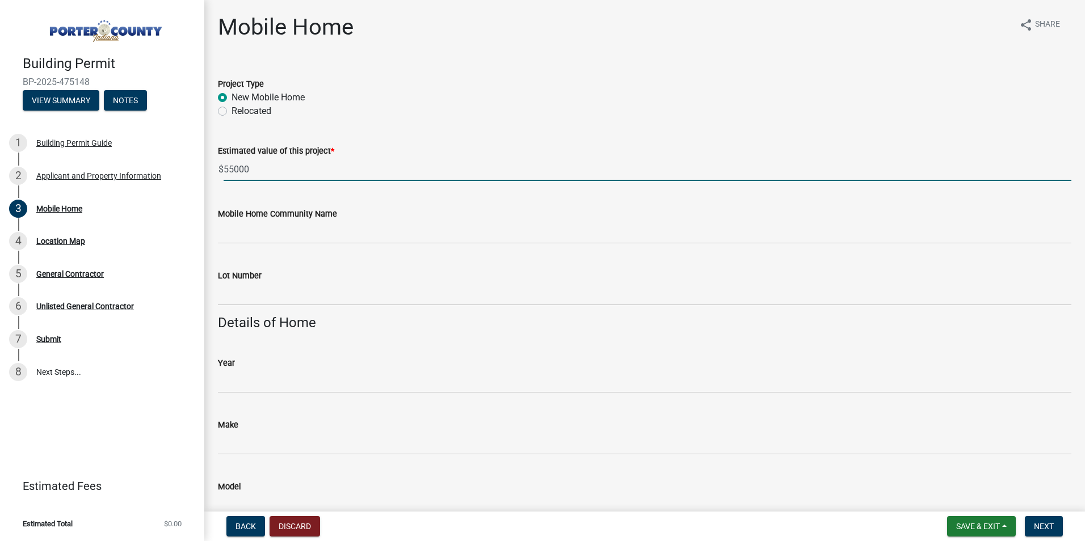
type input "55000"
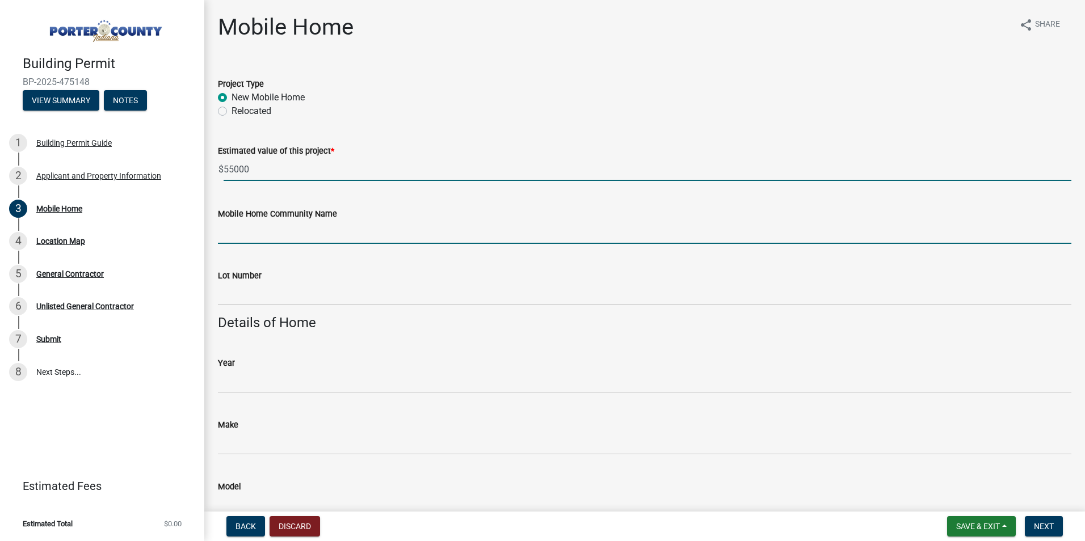
click at [323, 232] on input "Mobile Home Community Name" at bounding box center [644, 232] width 853 height 23
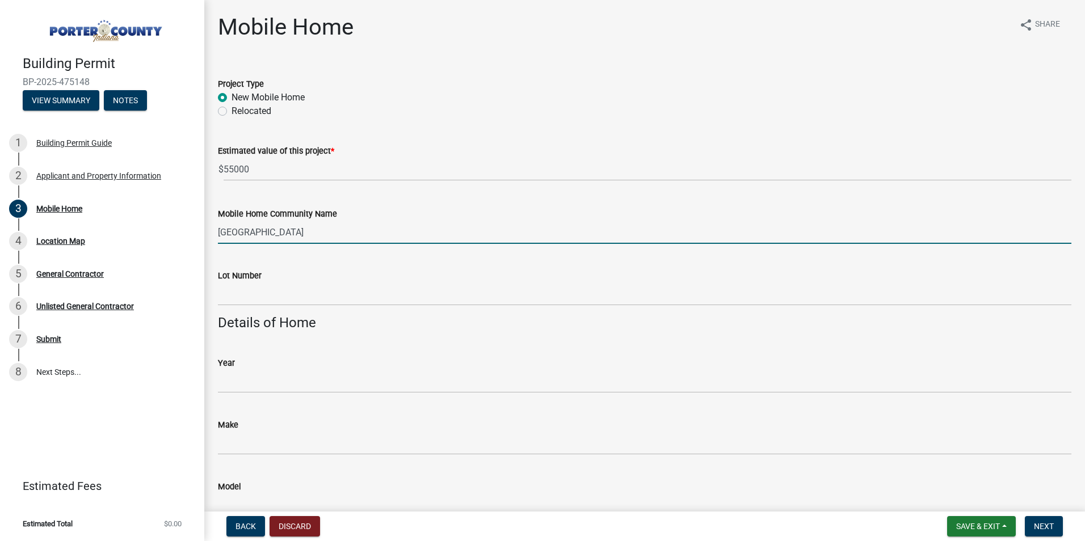
type input "[GEOGRAPHIC_DATA]"
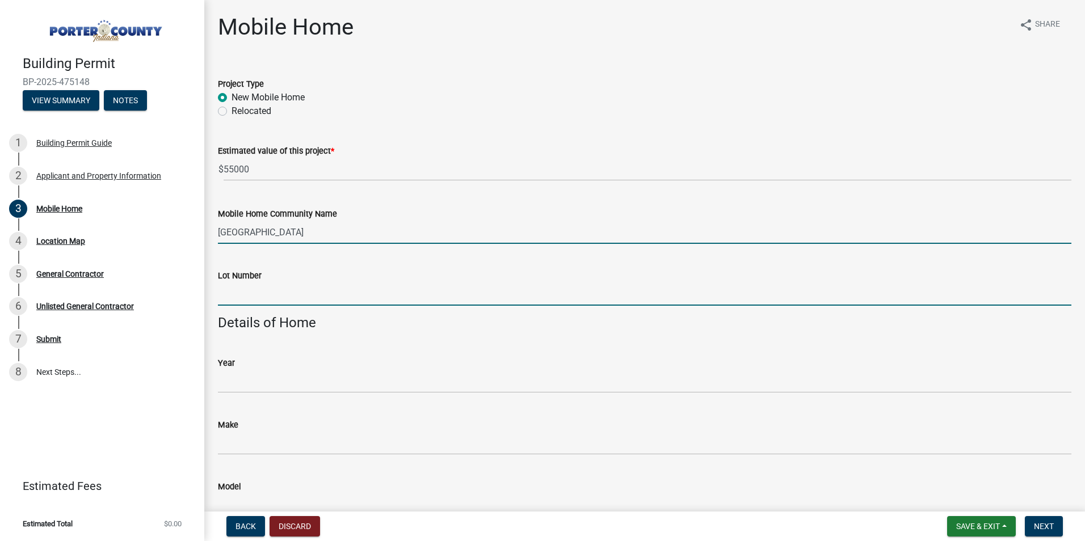
click at [302, 290] on input "Lot Number" at bounding box center [644, 294] width 853 height 23
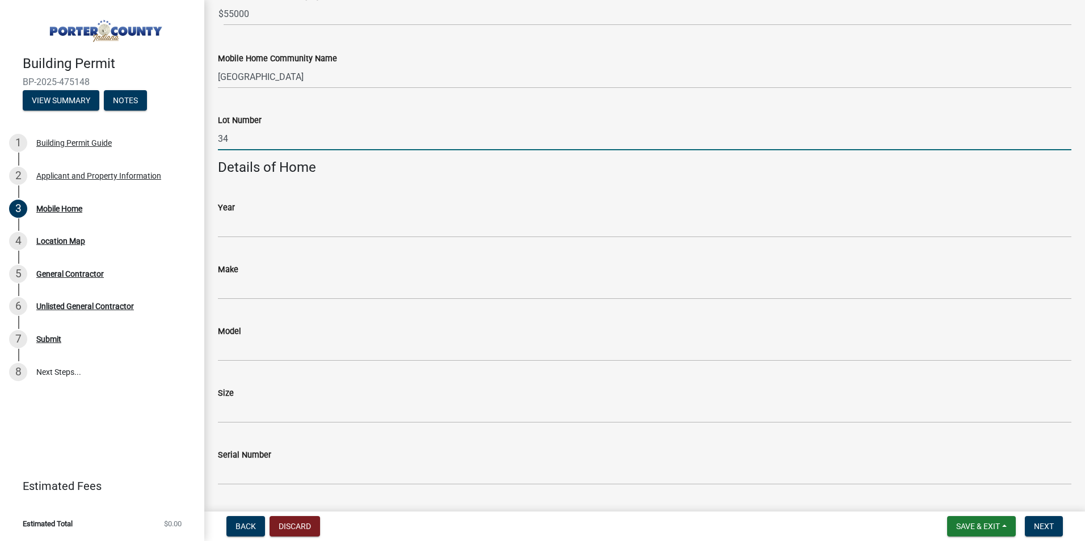
scroll to position [170, 0]
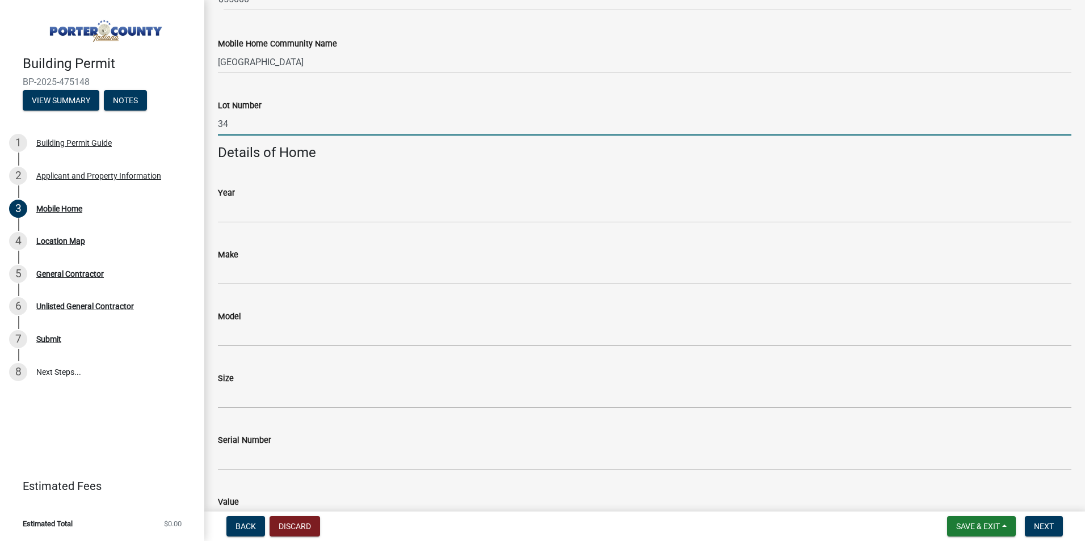
type input "34"
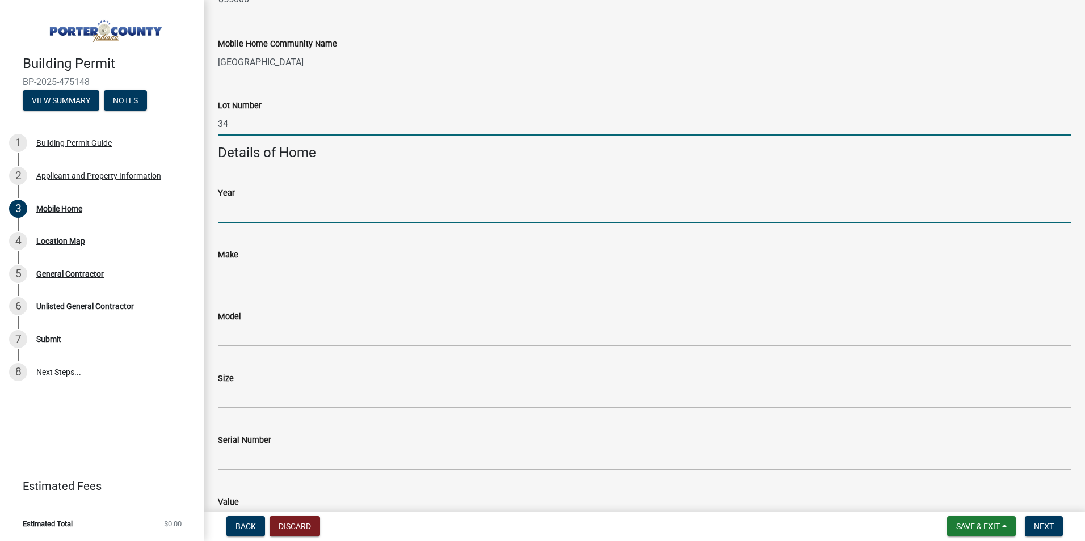
click at [318, 212] on input "Year" at bounding box center [644, 211] width 853 height 23
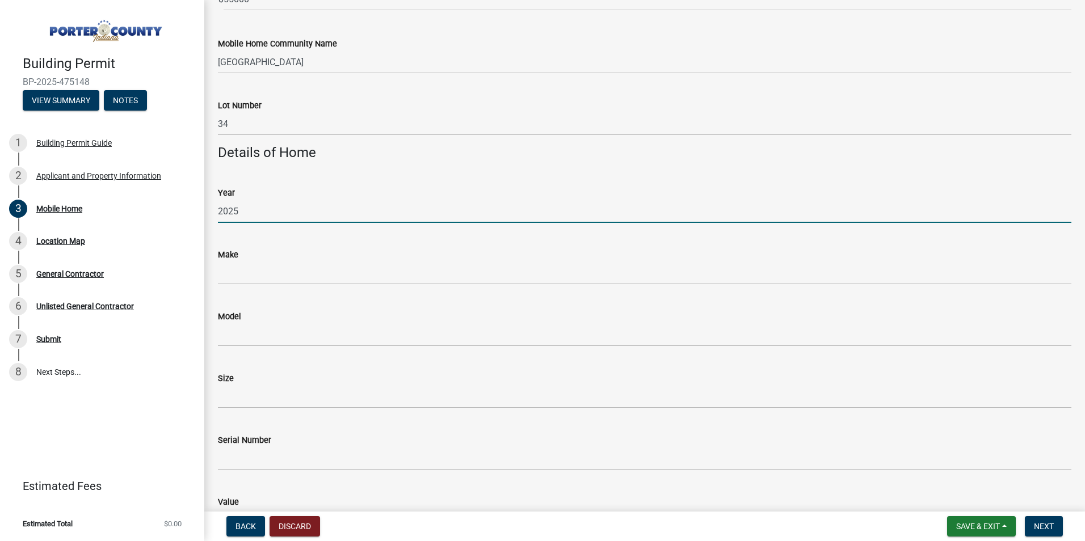
type input "2025"
click at [301, 260] on div "Make" at bounding box center [644, 255] width 853 height 14
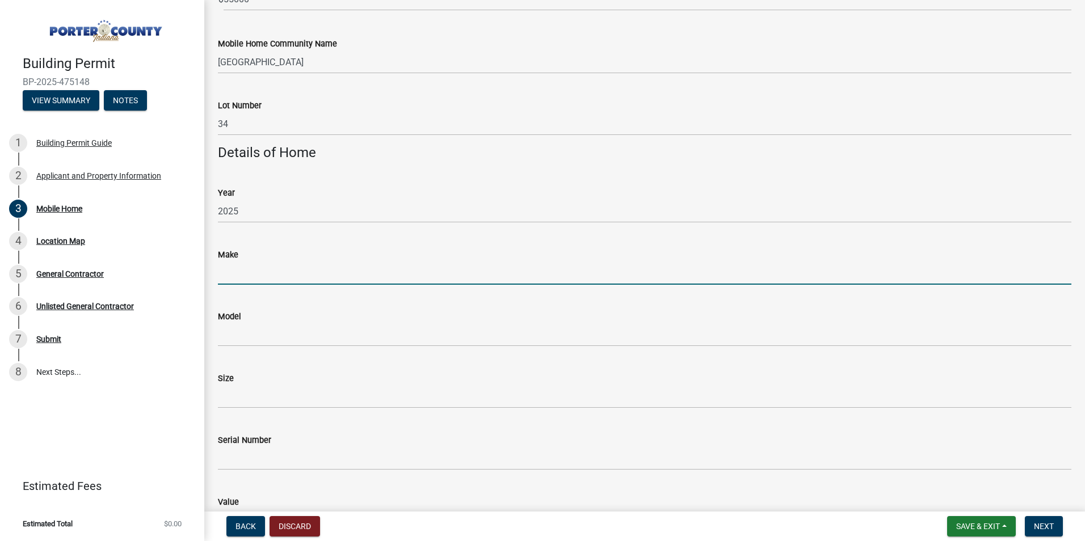
click at [294, 273] on input "Make" at bounding box center [644, 273] width 853 height 23
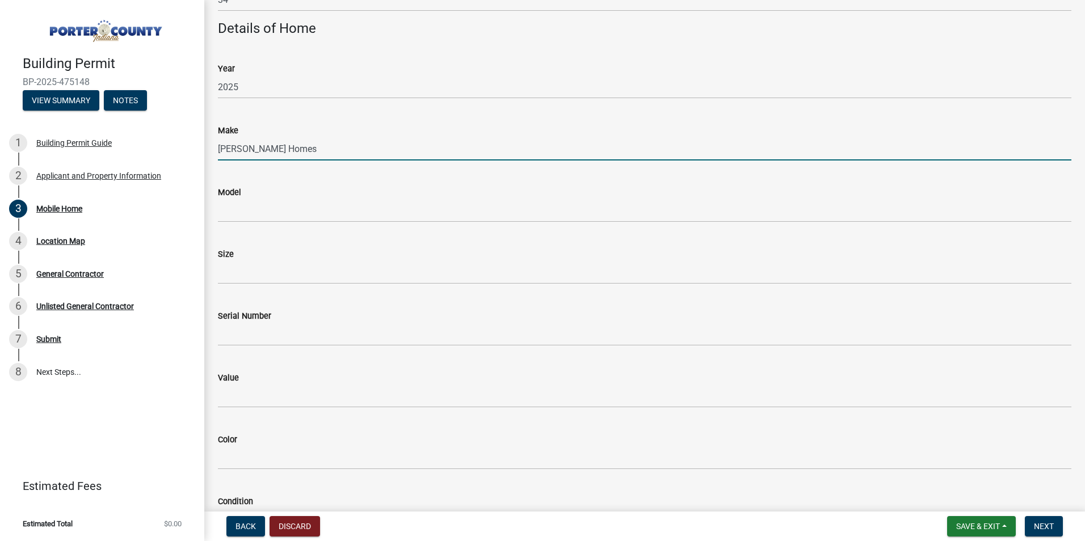
scroll to position [340, 0]
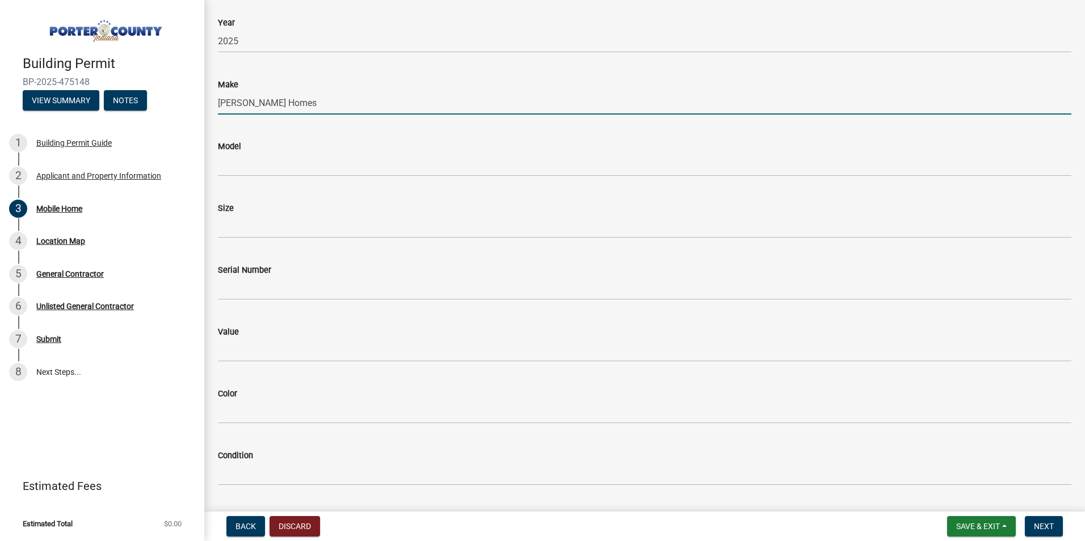
type input "[PERSON_NAME] Homes"
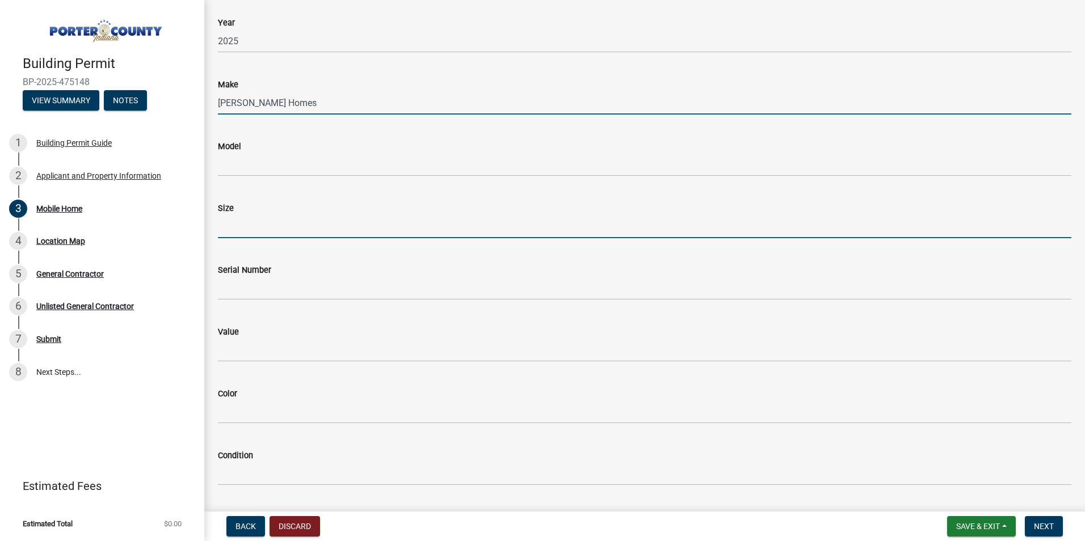
click at [381, 221] on input "Size" at bounding box center [644, 226] width 853 height 23
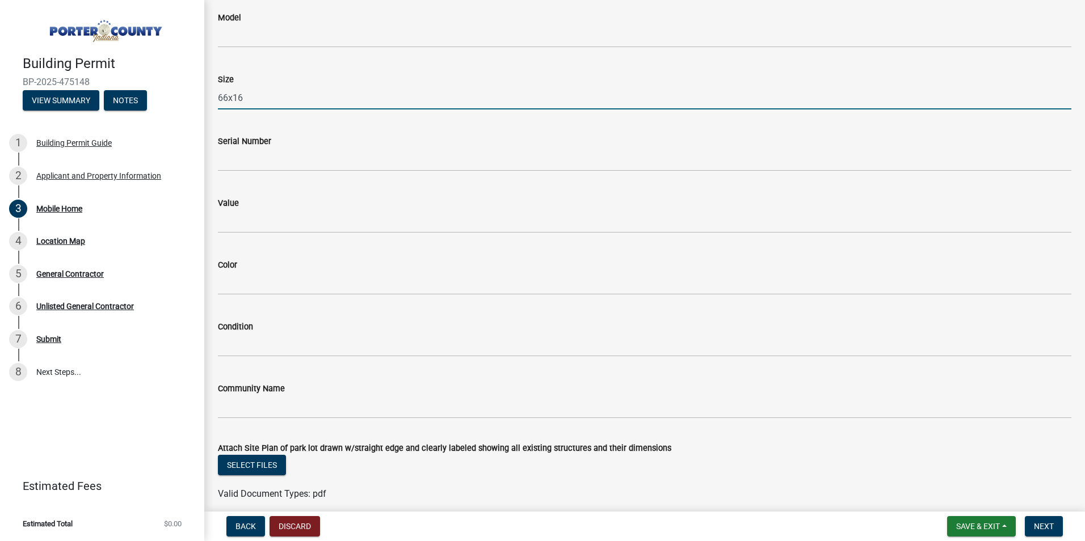
scroll to position [511, 0]
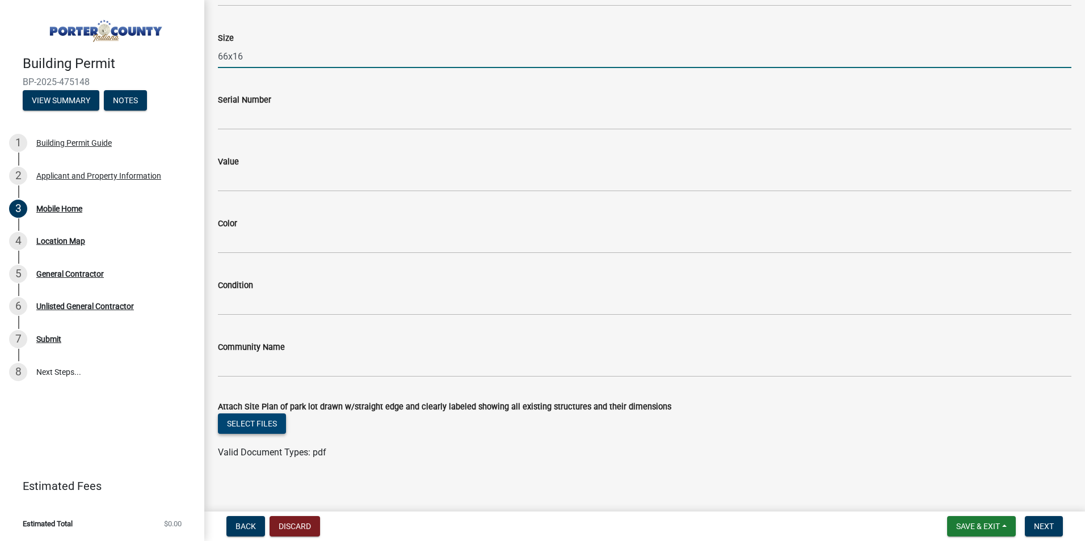
type input "66x16"
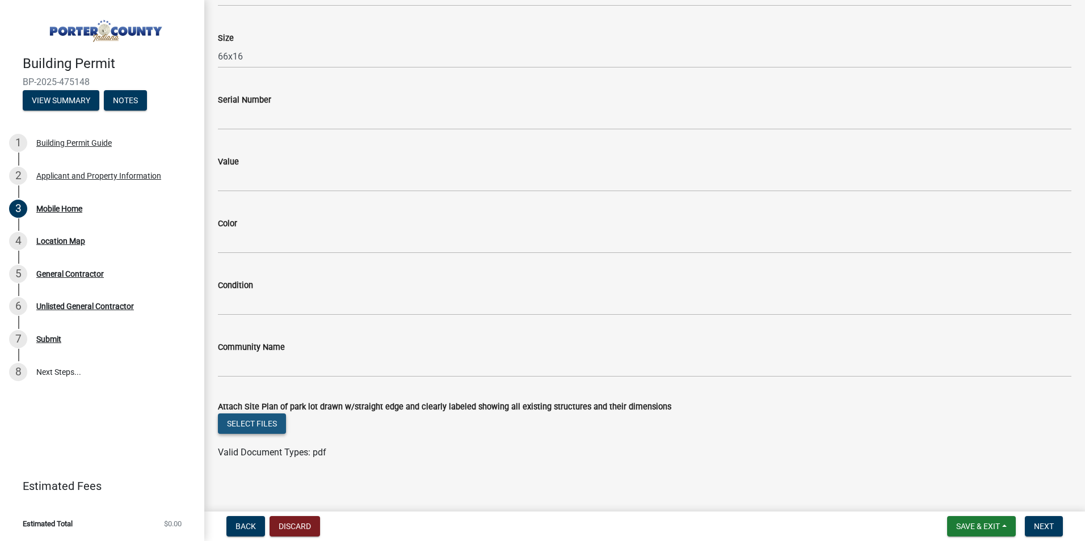
click at [256, 426] on button "Select files" at bounding box center [252, 424] width 68 height 20
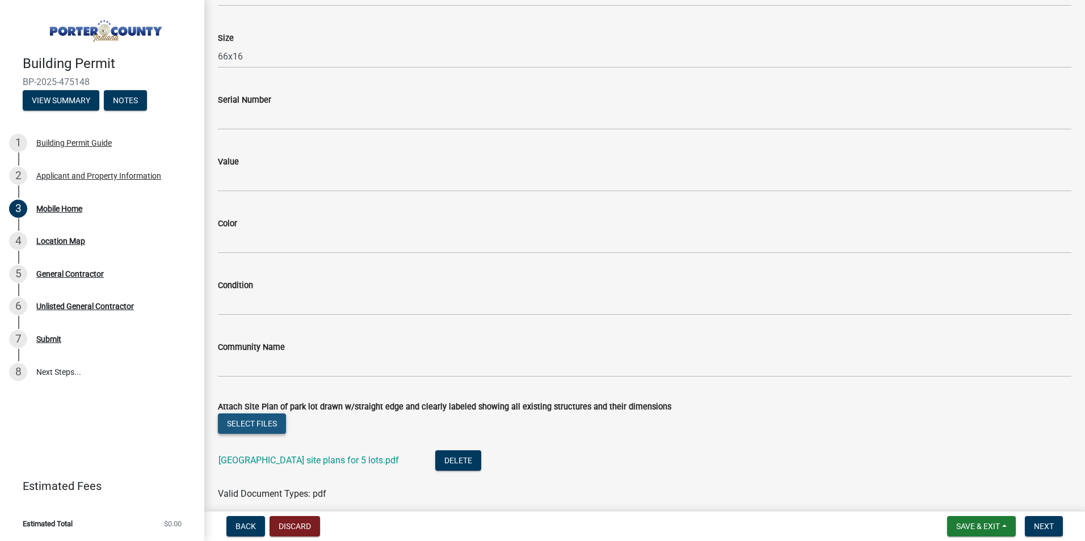
click at [254, 428] on button "Select files" at bounding box center [252, 424] width 68 height 20
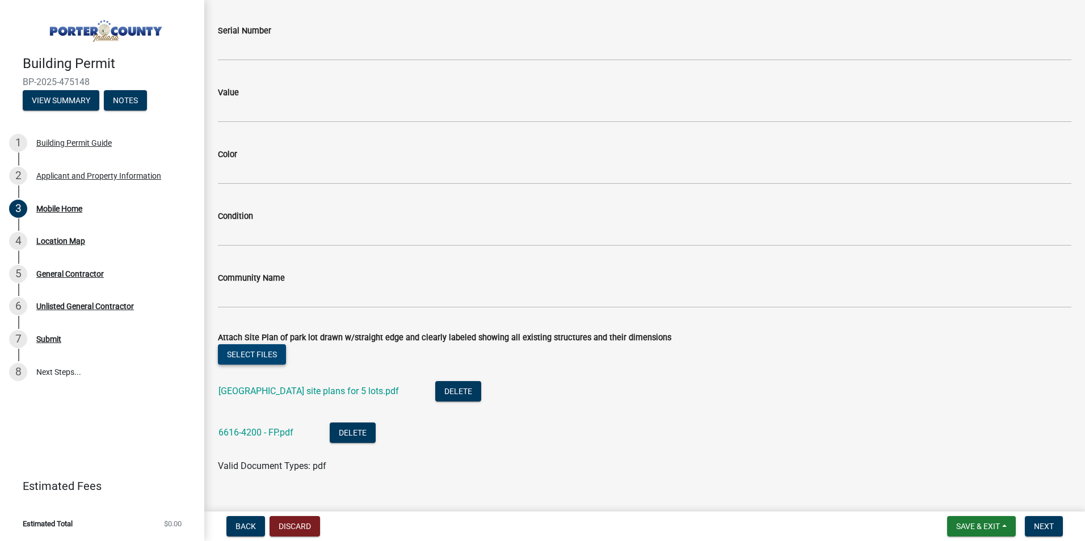
scroll to position [600, 0]
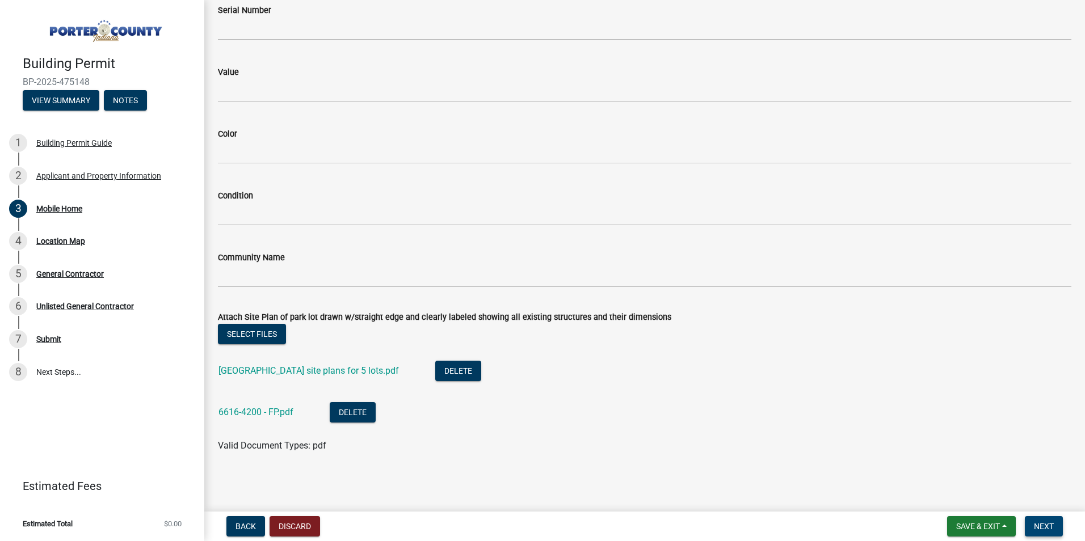
click at [1051, 530] on span "Next" at bounding box center [1044, 526] width 20 height 9
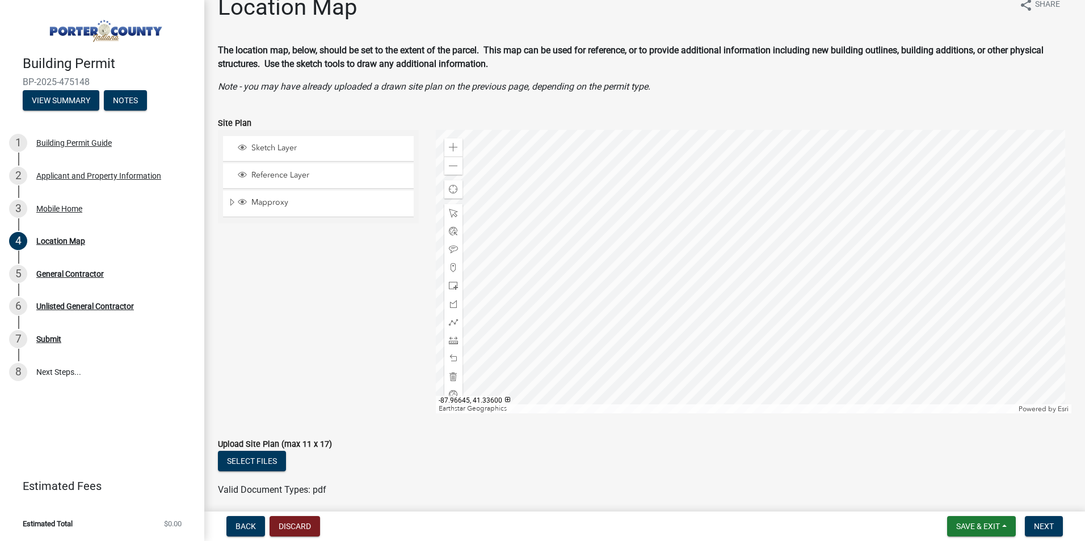
scroll to position [0, 0]
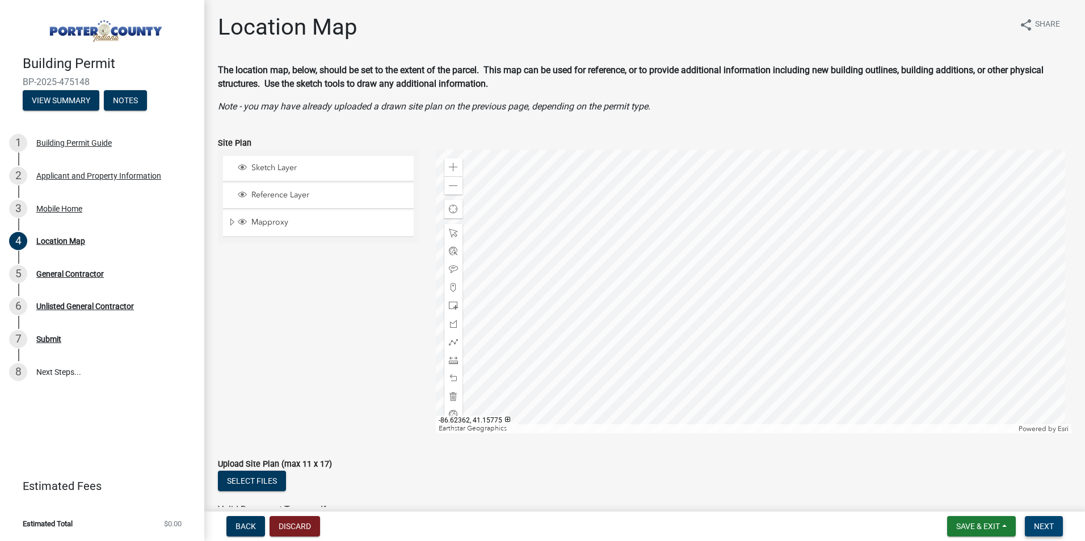
click at [1049, 528] on span "Next" at bounding box center [1044, 526] width 20 height 9
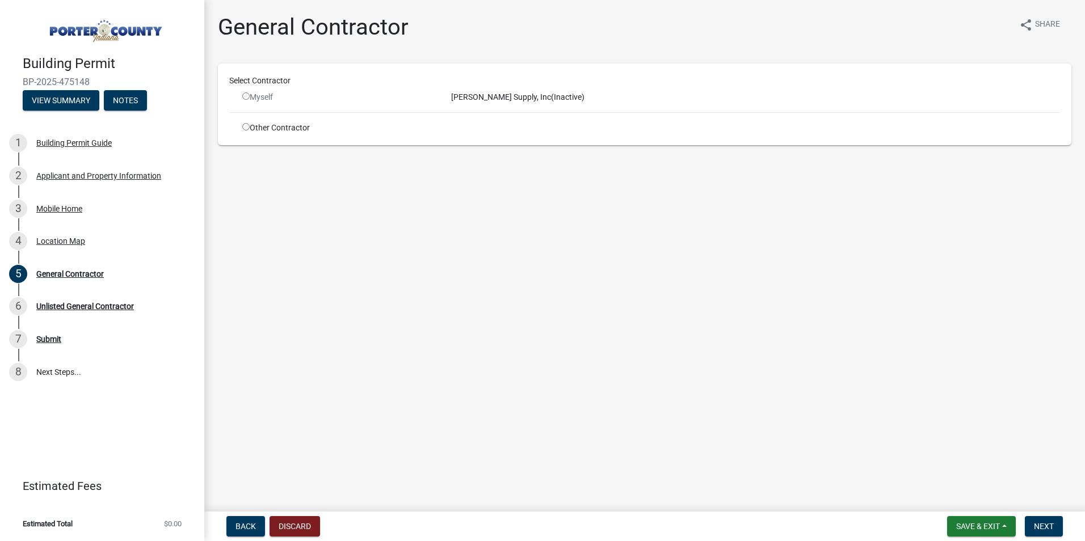
click at [246, 98] on input "radio" at bounding box center [245, 95] width 7 height 7
click at [244, 95] on input "radio" at bounding box center [245, 95] width 7 height 7
click at [248, 96] on input "radio" at bounding box center [245, 95] width 7 height 7
radio input "false"
click at [243, 121] on div "Select Contractor Myself [PERSON_NAME] Supply, Inc (Inactive) Other Contractor" at bounding box center [644, 104] width 830 height 59
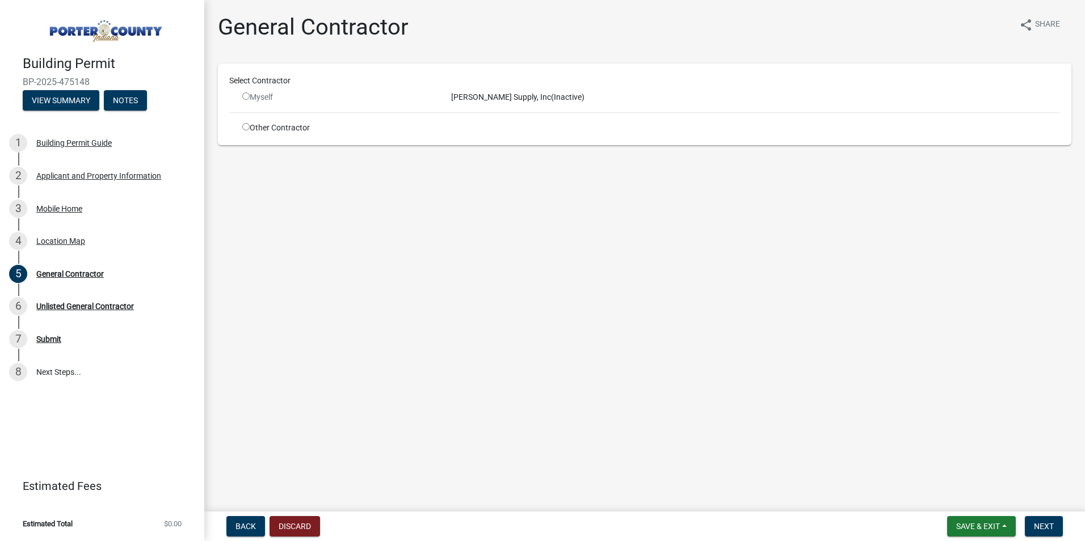
click at [247, 129] on input "radio" at bounding box center [245, 126] width 7 height 7
radio input "true"
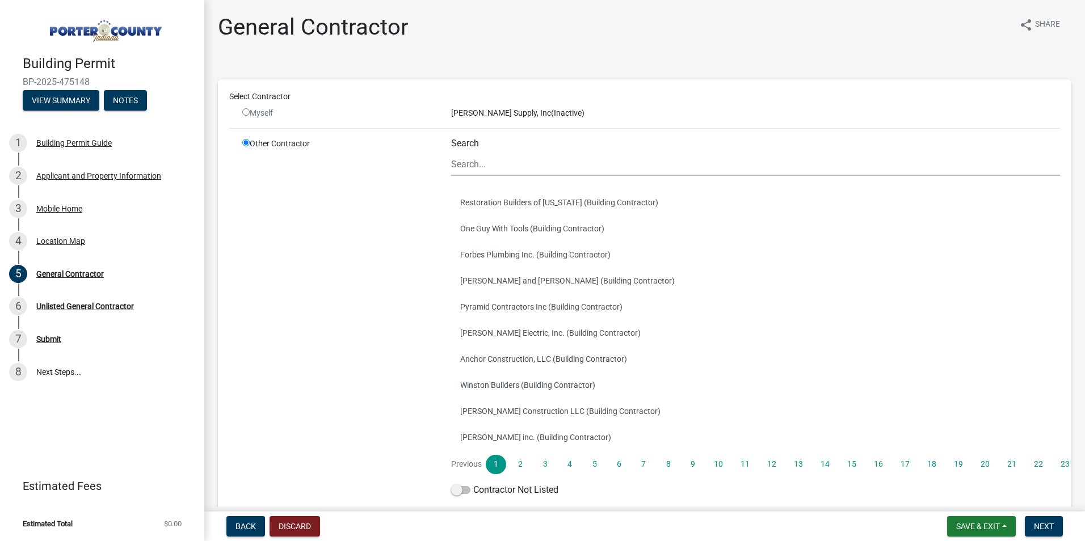
click at [250, 112] on div "Myself" at bounding box center [338, 113] width 192 height 12
click at [245, 111] on input "radio" at bounding box center [245, 111] width 7 height 7
radio input "false"
radio input "true"
click at [247, 139] on input "radio" at bounding box center [245, 142] width 7 height 7
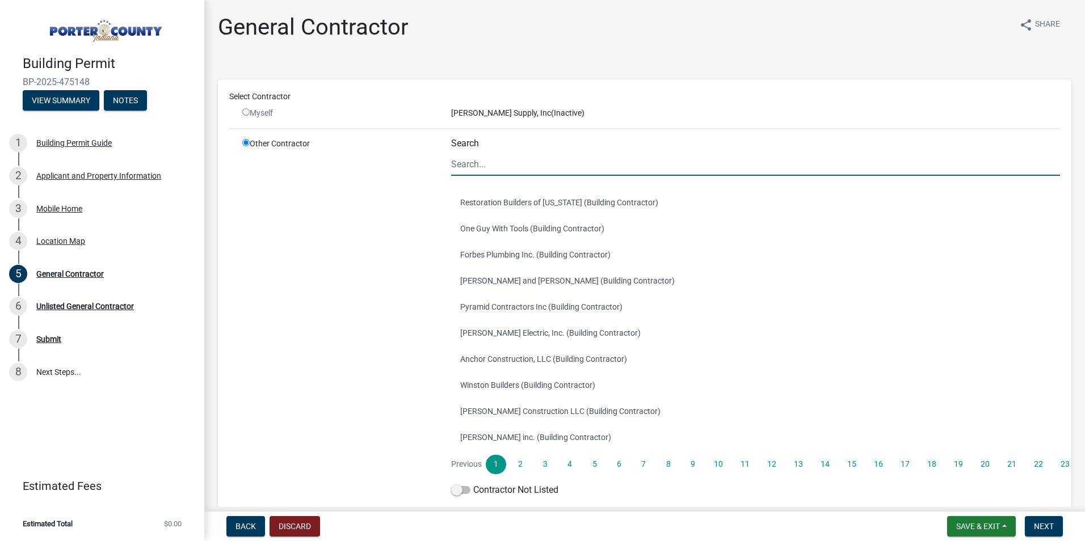
click at [569, 167] on input "Search" at bounding box center [755, 164] width 609 height 23
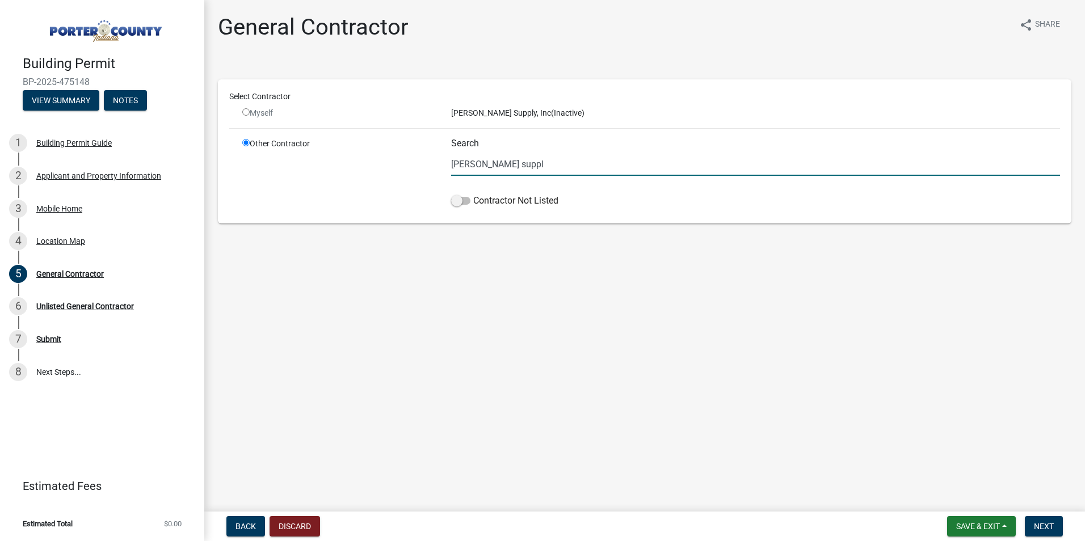
type input "[PERSON_NAME] supply"
drag, startPoint x: 535, startPoint y: 166, endPoint x: 386, endPoint y: 163, distance: 149.2
click at [386, 163] on div "Other Contractor Search [PERSON_NAME] supply Contractor Not Listed" at bounding box center [651, 175] width 834 height 74
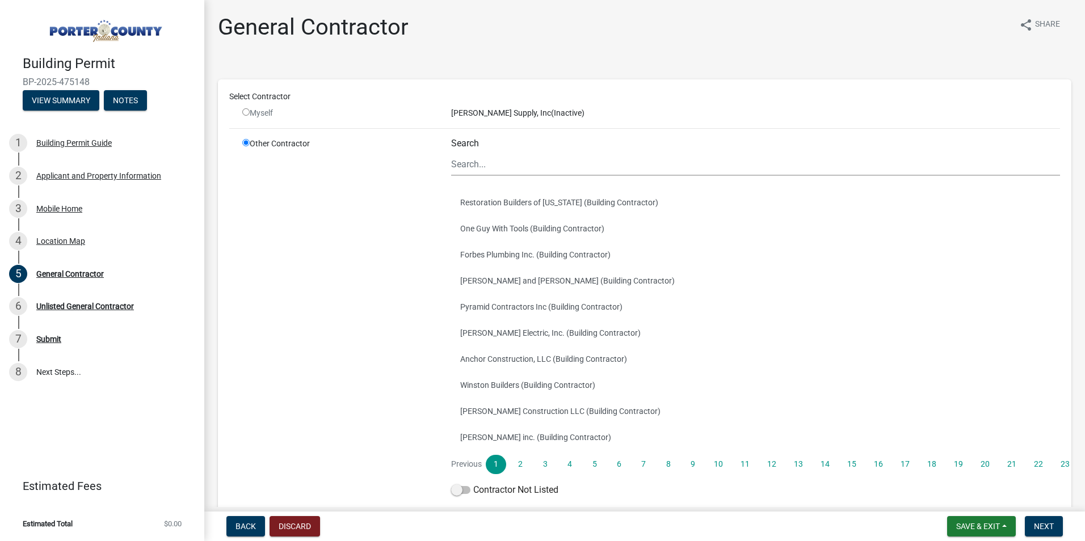
click at [244, 112] on input "radio" at bounding box center [245, 111] width 7 height 7
radio input "false"
radio input "true"
click at [243, 142] on input "radio" at bounding box center [245, 142] width 7 height 7
click at [451, 491] on span at bounding box center [460, 490] width 19 height 8
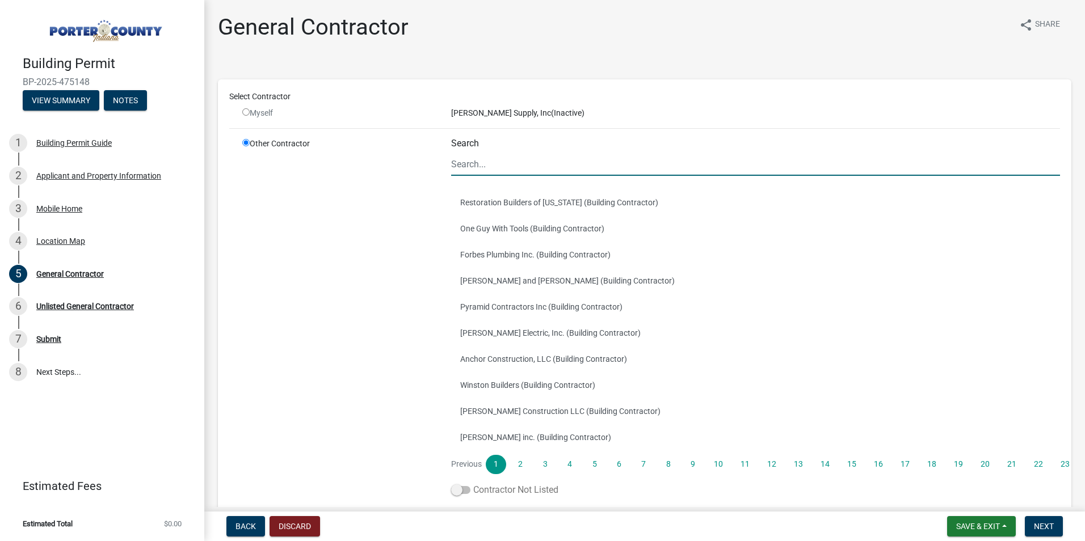
click at [473, 483] on input "Contractor Not Listed" at bounding box center [473, 483] width 0 height 0
click at [243, 111] on input "radio" at bounding box center [245, 111] width 7 height 7
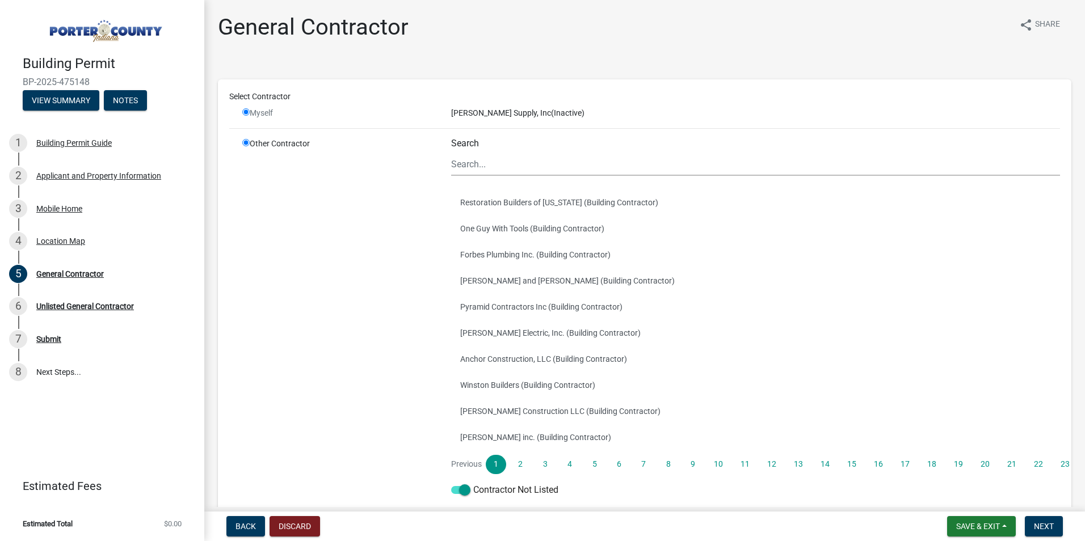
radio input "false"
radio input "true"
click at [243, 111] on input "radio" at bounding box center [245, 111] width 7 height 7
radio input "false"
radio input "true"
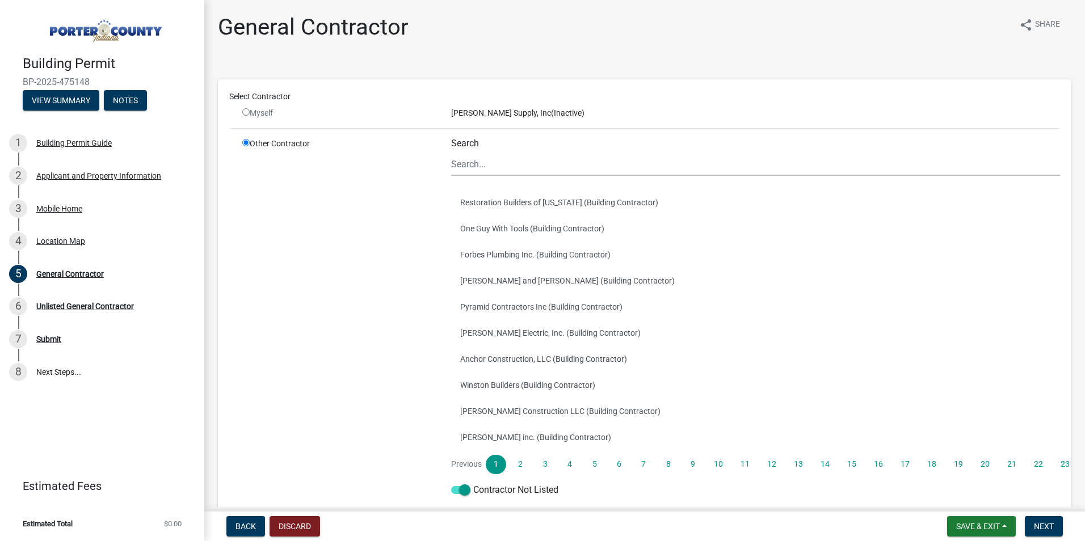
click at [244, 111] on input "radio" at bounding box center [245, 111] width 7 height 7
radio input "false"
radio input "true"
click at [244, 111] on input "radio" at bounding box center [245, 111] width 7 height 7
radio input "false"
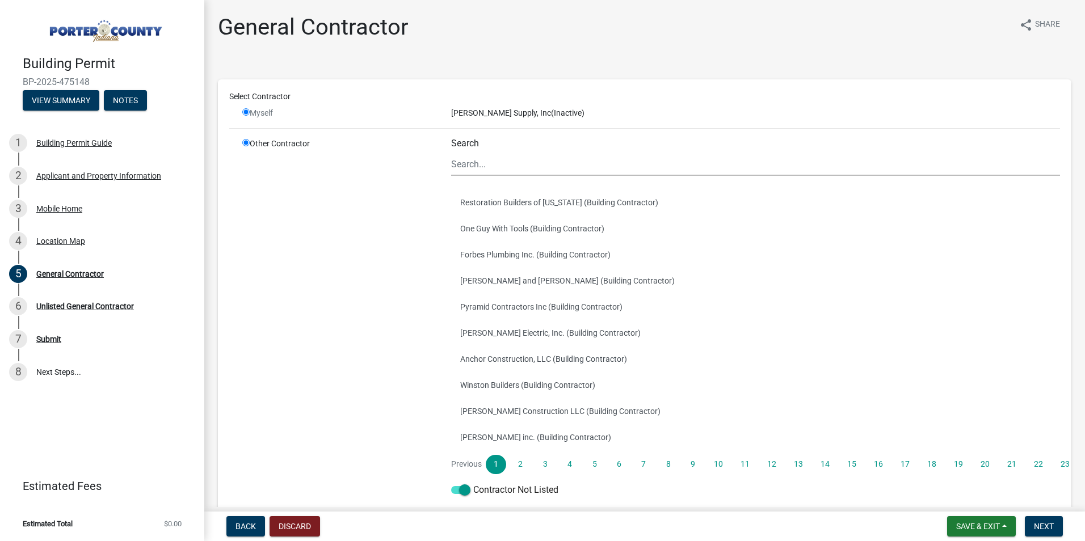
radio input "true"
click at [244, 111] on input "radio" at bounding box center [245, 111] width 7 height 7
radio input "false"
radio input "true"
click at [60, 245] on div "Location Map" at bounding box center [60, 241] width 49 height 8
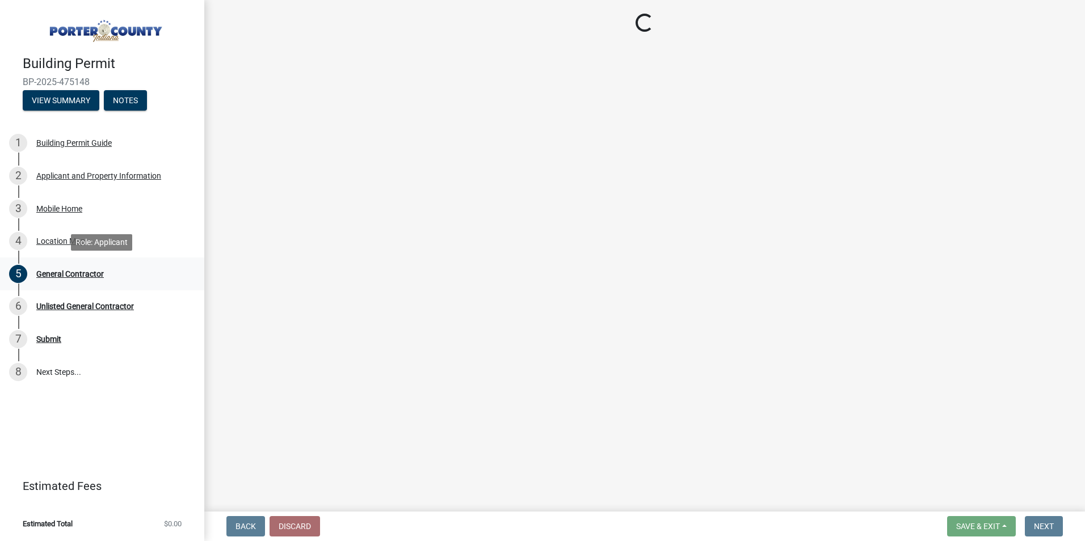
click at [80, 270] on div "General Contractor" at bounding box center [70, 274] width 68 height 8
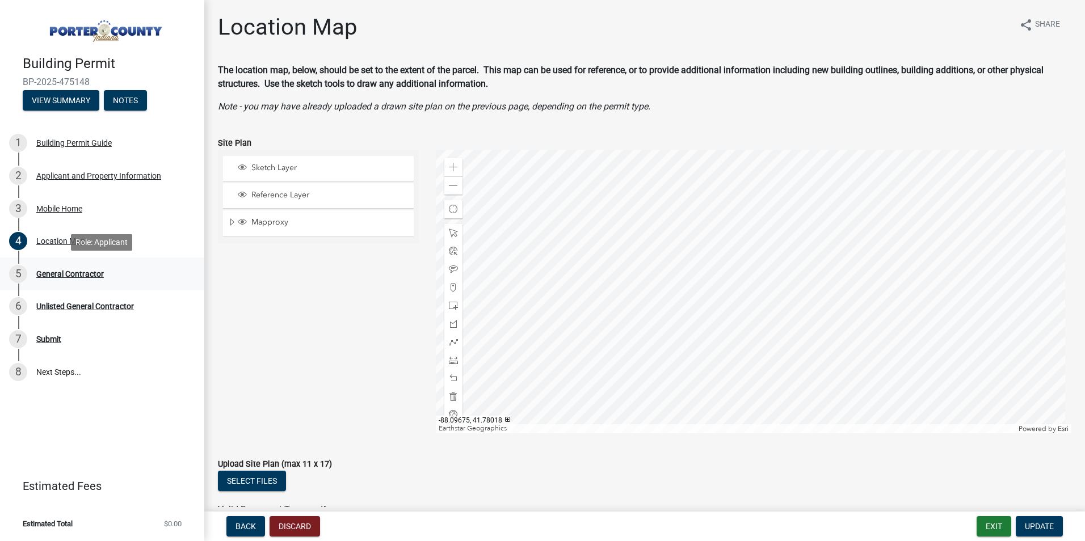
click at [61, 276] on div "General Contractor" at bounding box center [70, 274] width 68 height 8
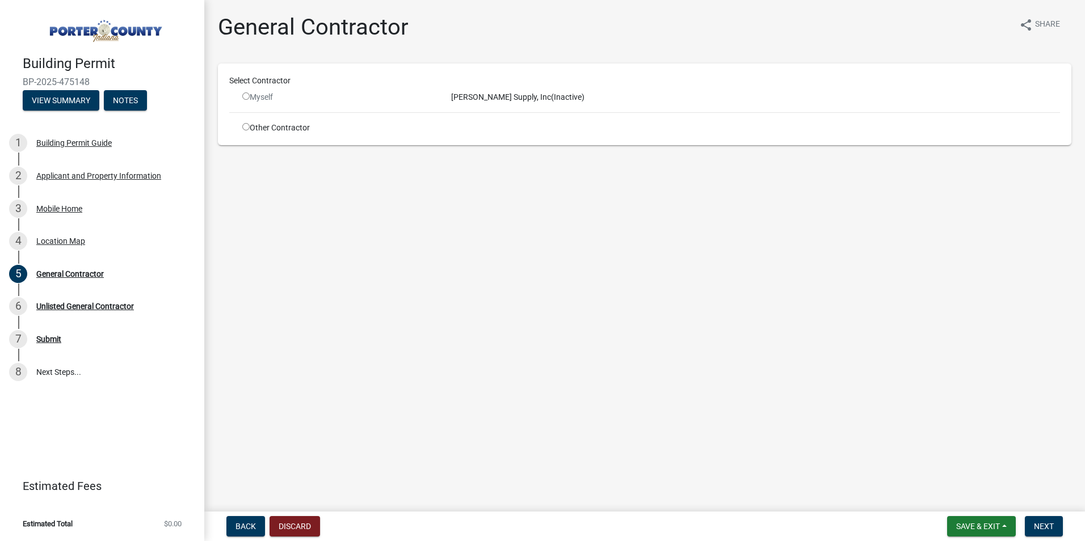
click at [244, 95] on input "radio" at bounding box center [245, 95] width 7 height 7
radio input "false"
click at [1042, 526] on span "Next" at bounding box center [1044, 526] width 20 height 9
click at [245, 125] on input "radio" at bounding box center [245, 126] width 7 height 7
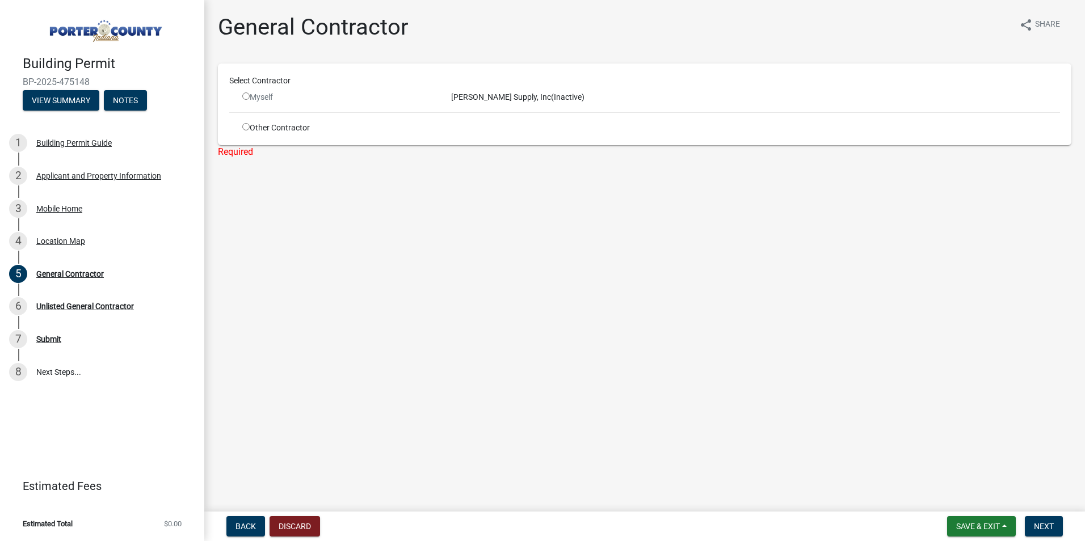
radio input "true"
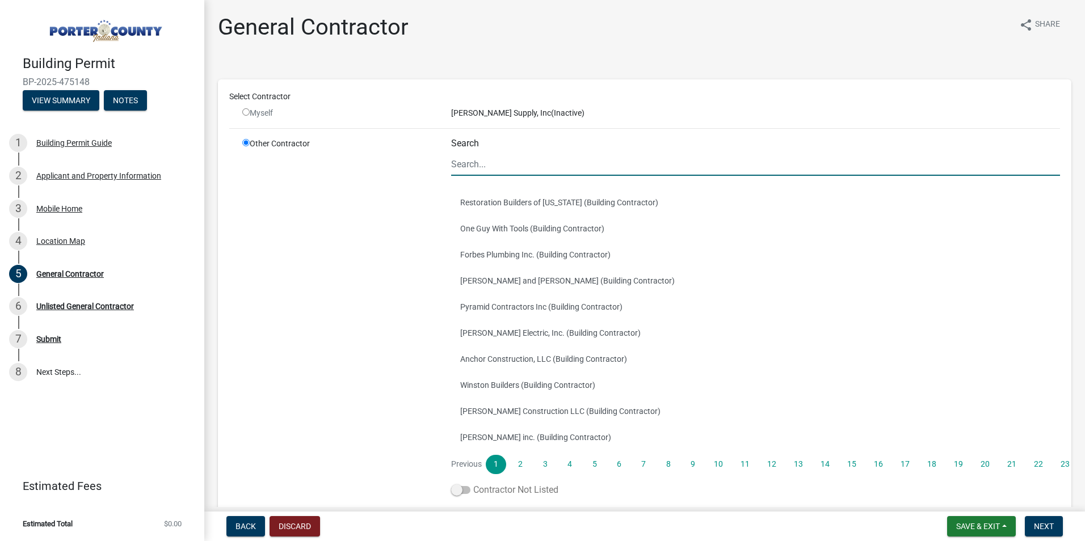
click at [482, 491] on label "Contractor Not Listed" at bounding box center [504, 490] width 107 height 14
click at [473, 483] on input "Contractor Not Listed" at bounding box center [473, 483] width 0 height 0
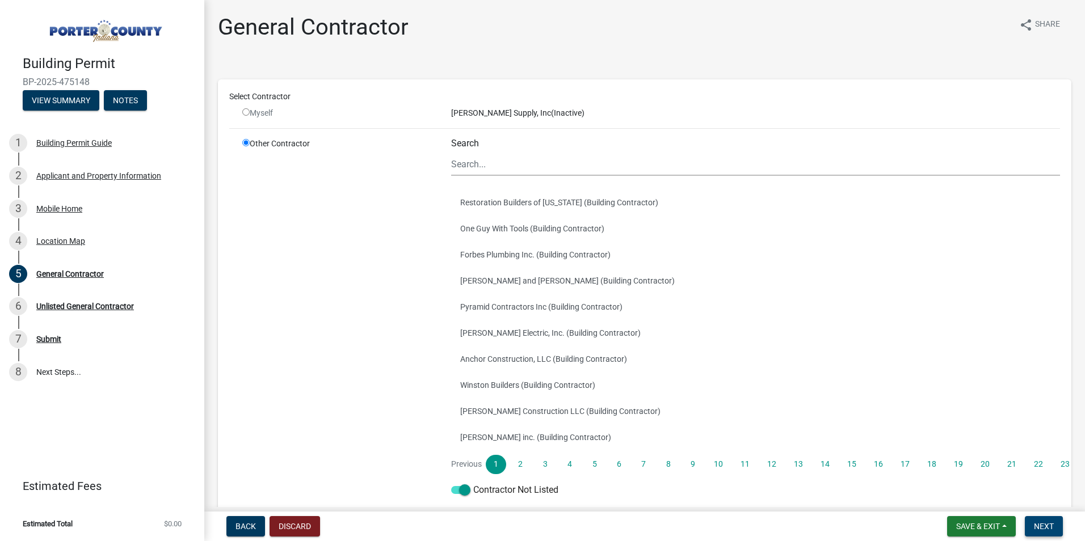
click at [1050, 524] on span "Next" at bounding box center [1044, 526] width 20 height 9
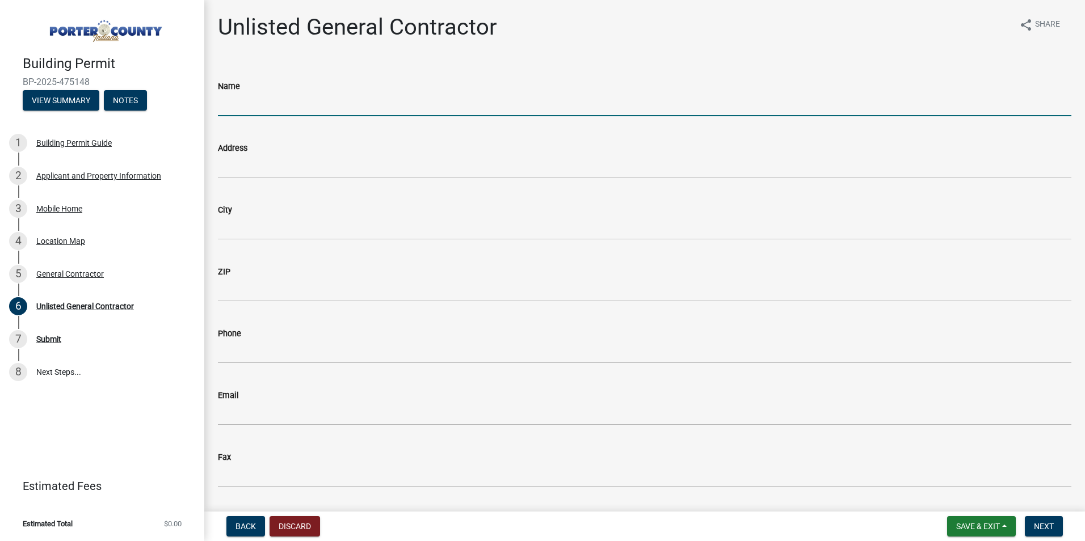
click at [416, 101] on input "Name" at bounding box center [644, 104] width 853 height 23
type input "[PERSON_NAME]"
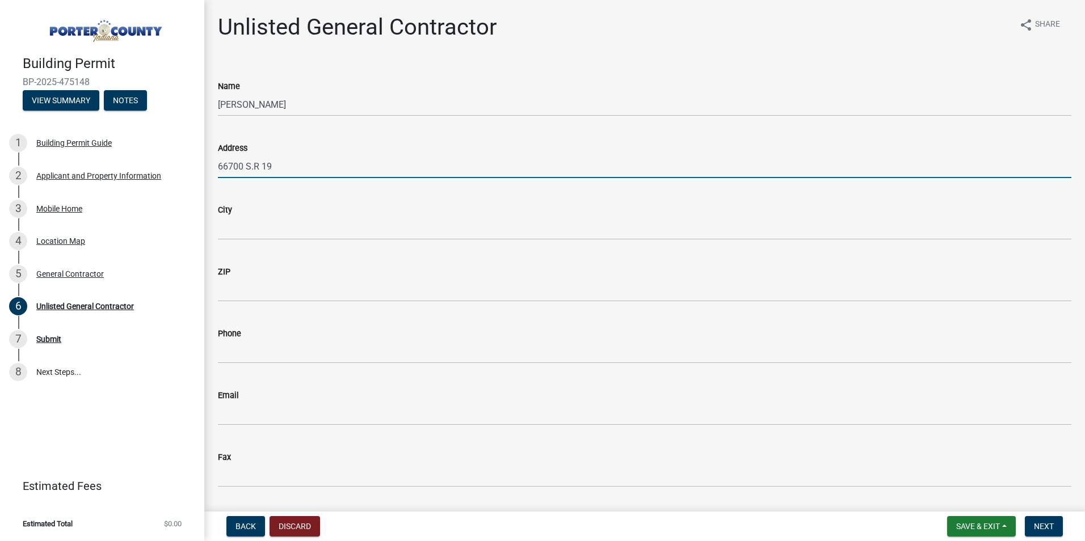
type input "66700 S.R 19"
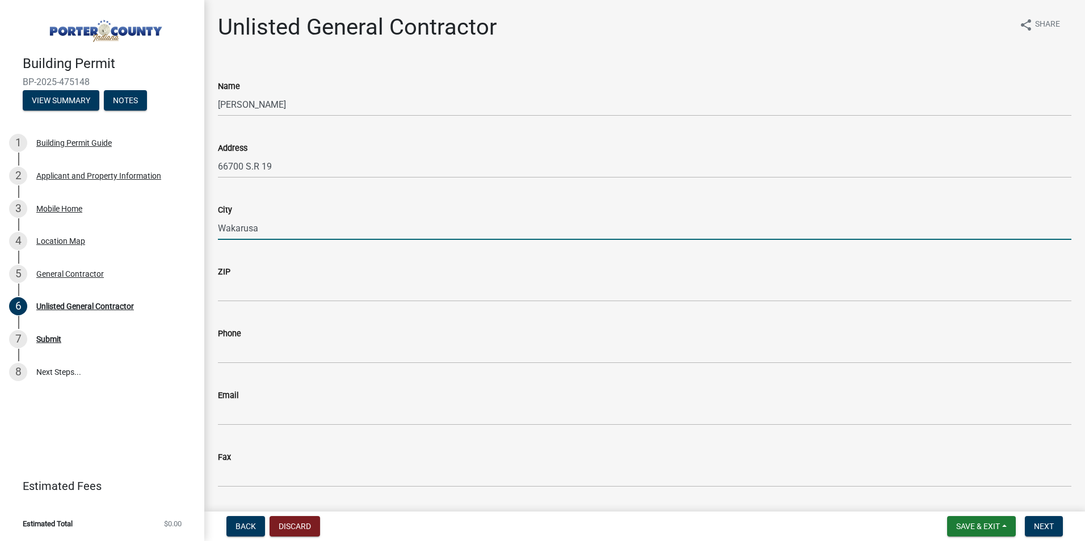
type input "Wakarusa"
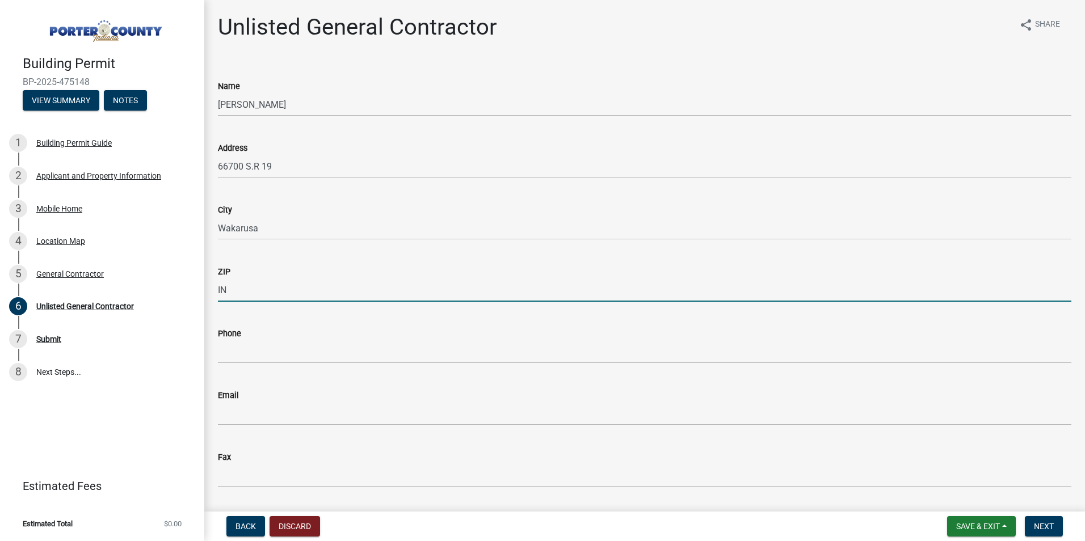
type input "IN"
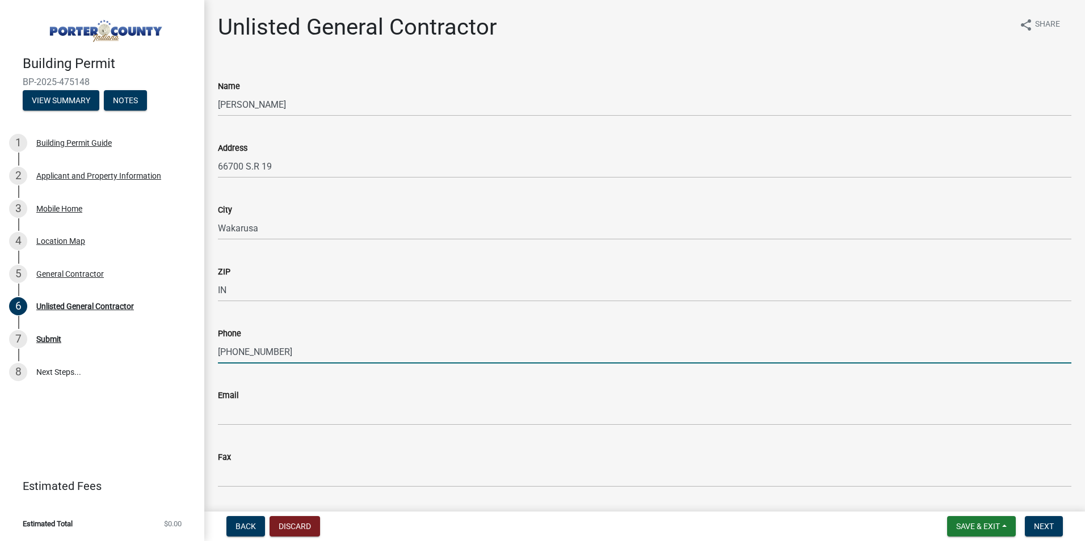
type input "[PHONE_NUMBER]"
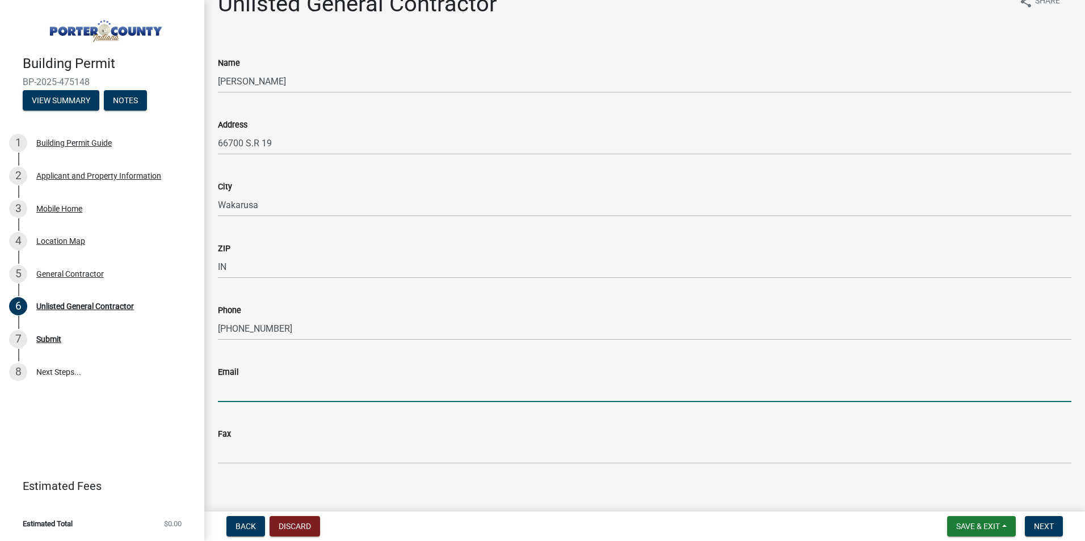
scroll to position [33, 0]
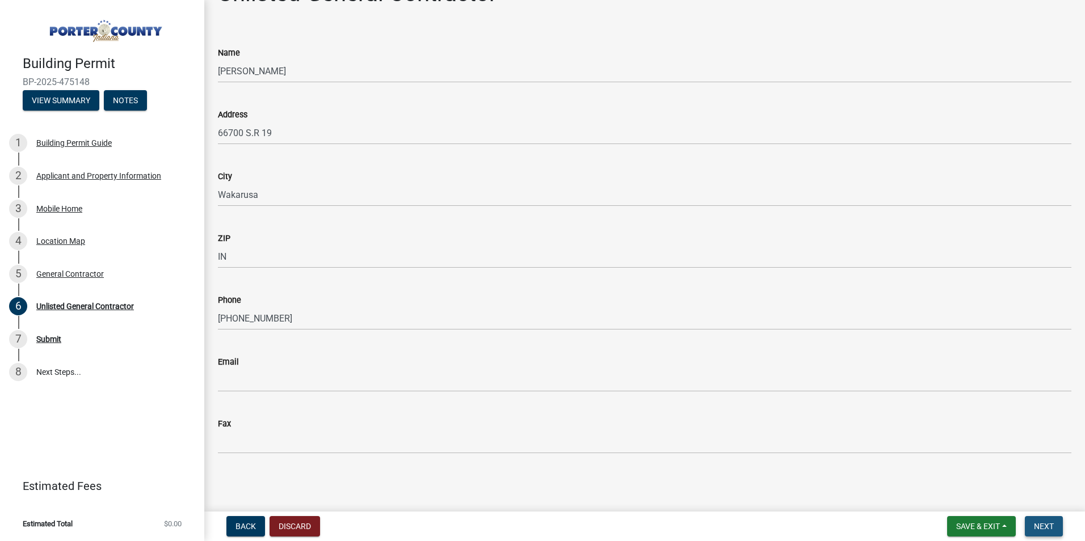
click at [1044, 525] on span "Next" at bounding box center [1044, 526] width 20 height 9
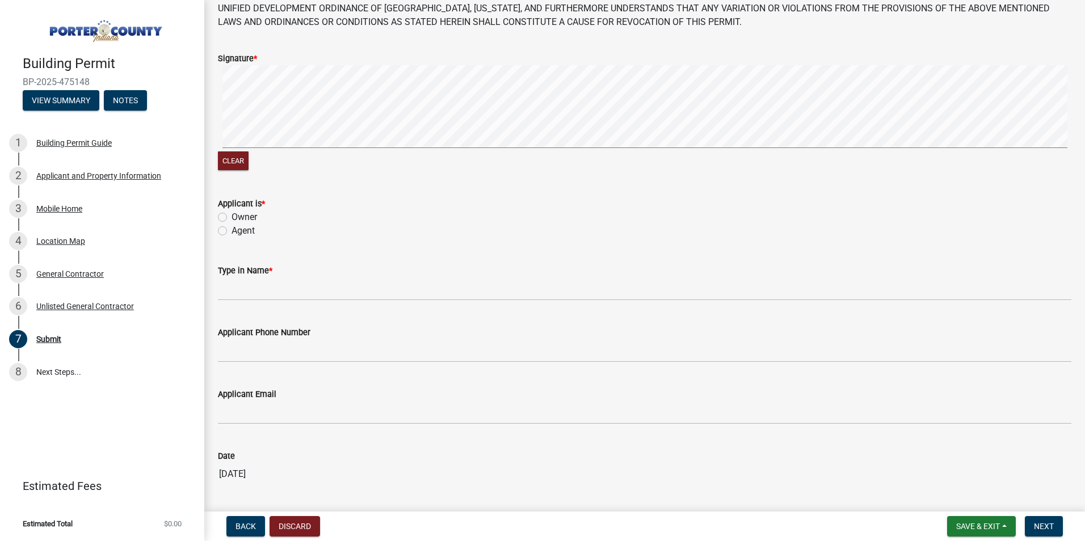
scroll to position [113, 0]
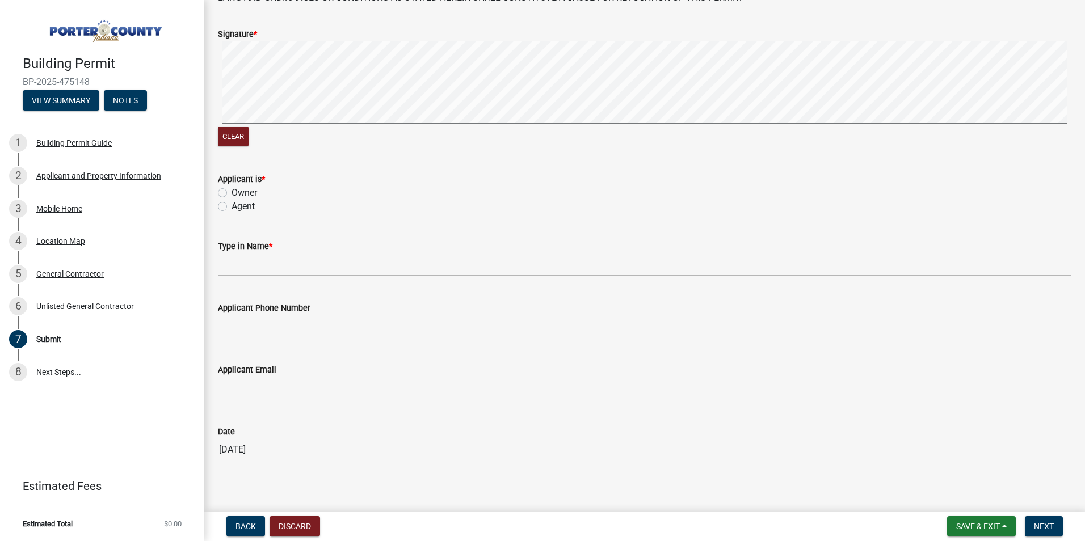
click at [231, 204] on label "Agent" at bounding box center [242, 207] width 23 height 14
click at [231, 204] on input "Agent" at bounding box center [234, 203] width 7 height 7
radio input "true"
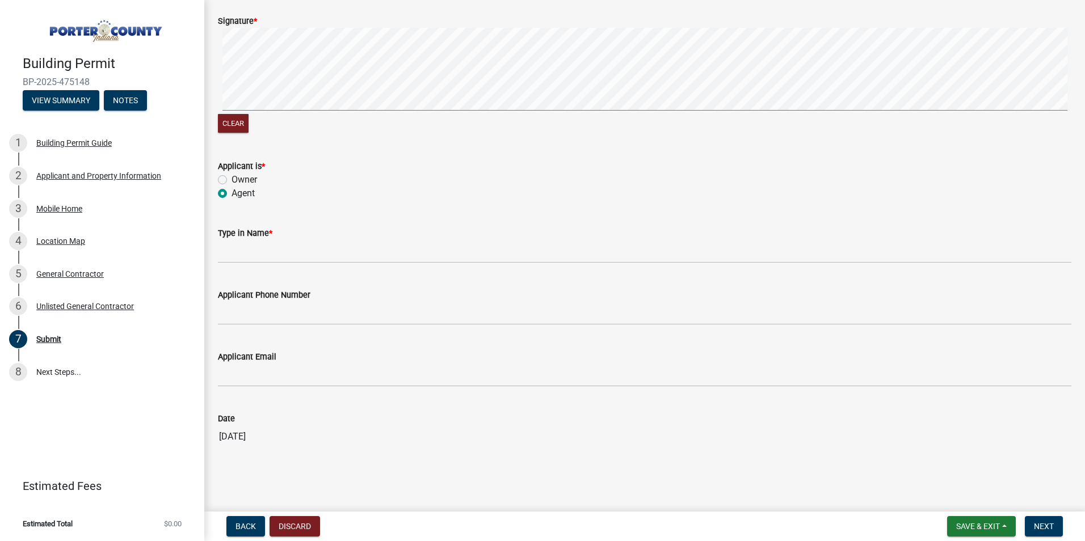
scroll to position [130, 0]
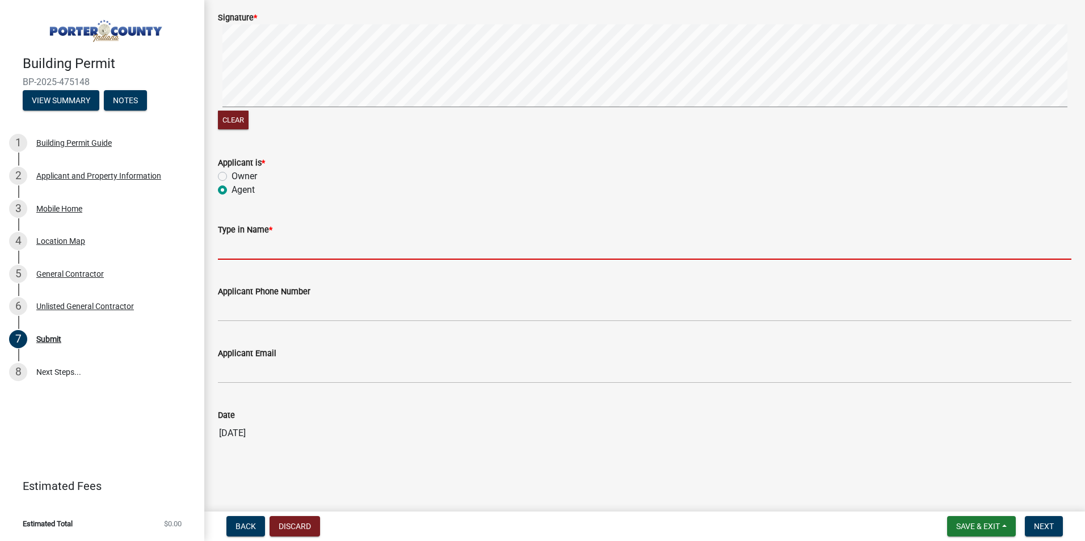
click at [312, 250] on input "Type in Name *" at bounding box center [644, 248] width 853 height 23
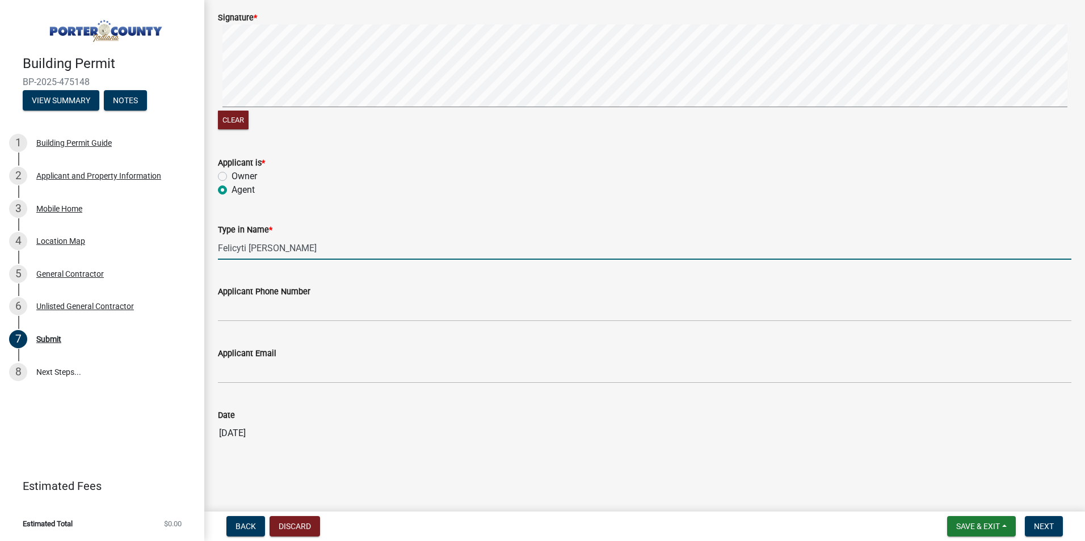
type input "Felicyti [PERSON_NAME]"
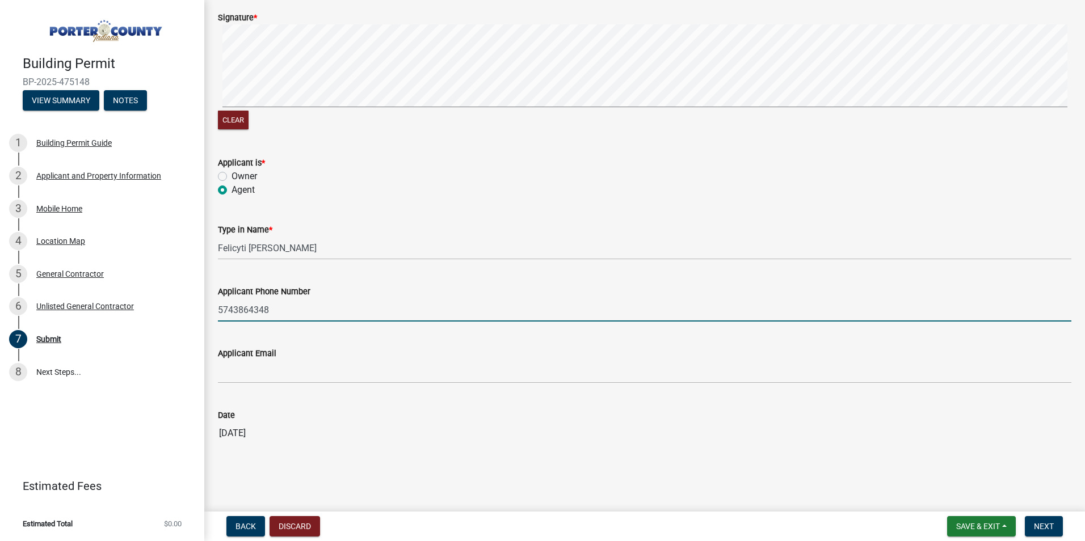
type input "5743864348"
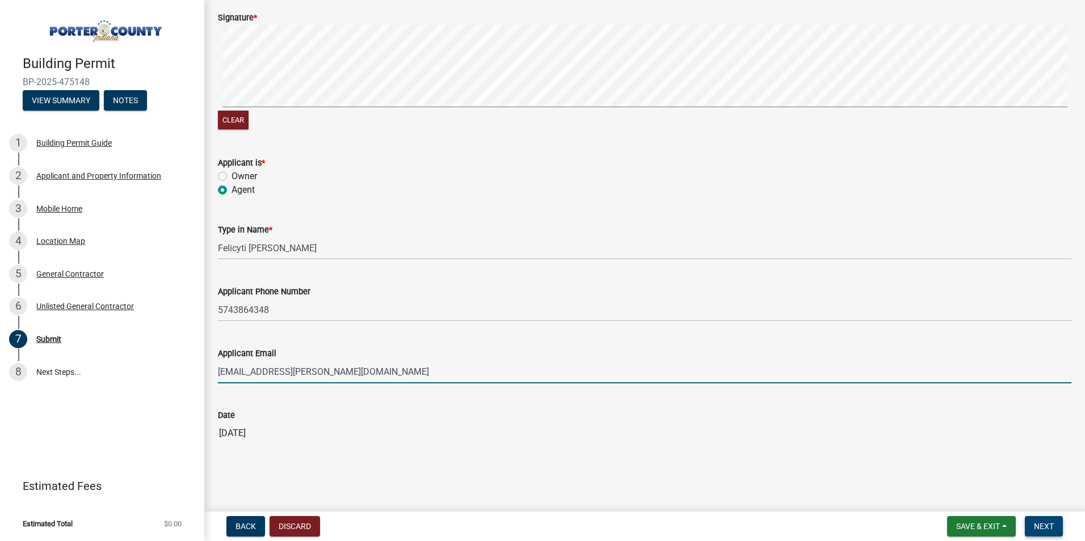
type input "[EMAIL_ADDRESS][PERSON_NAME][DOMAIN_NAME]"
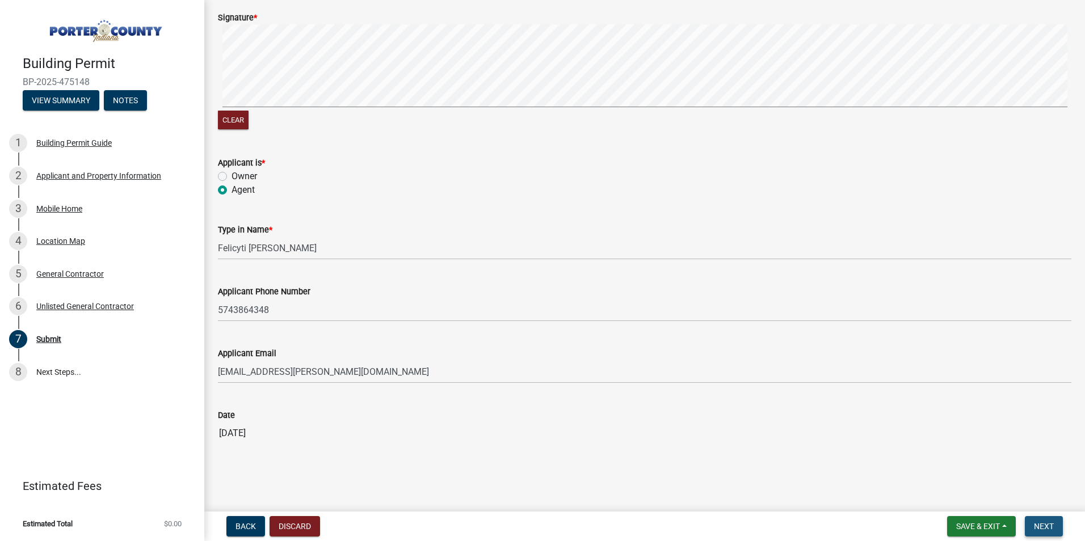
click at [1055, 518] on button "Next" at bounding box center [1043, 526] width 38 height 20
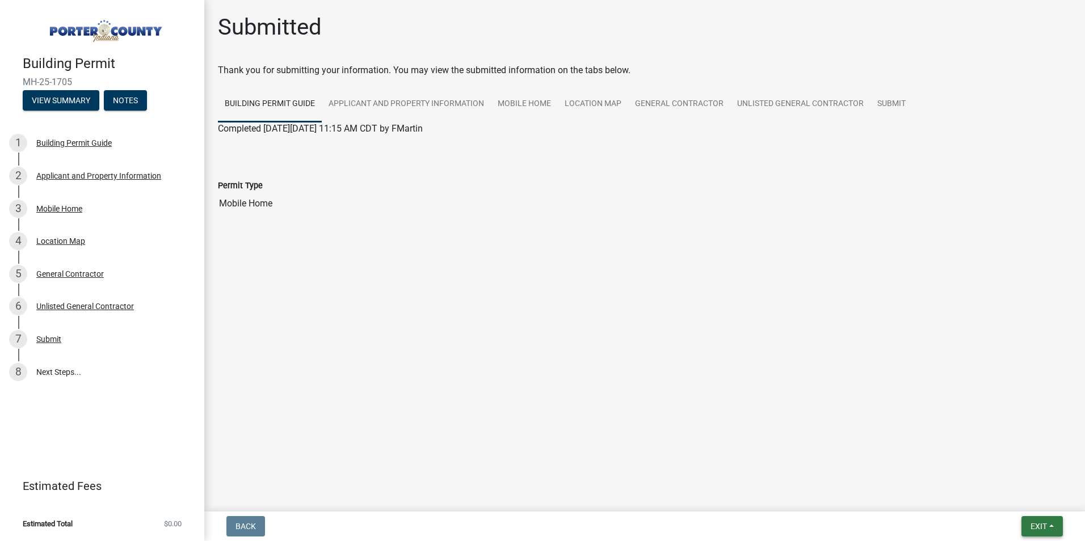
click at [1038, 530] on span "Exit" at bounding box center [1038, 526] width 16 height 9
click at [1016, 497] on button "Save & Exit" at bounding box center [1017, 496] width 91 height 27
